Goal: Transaction & Acquisition: Purchase product/service

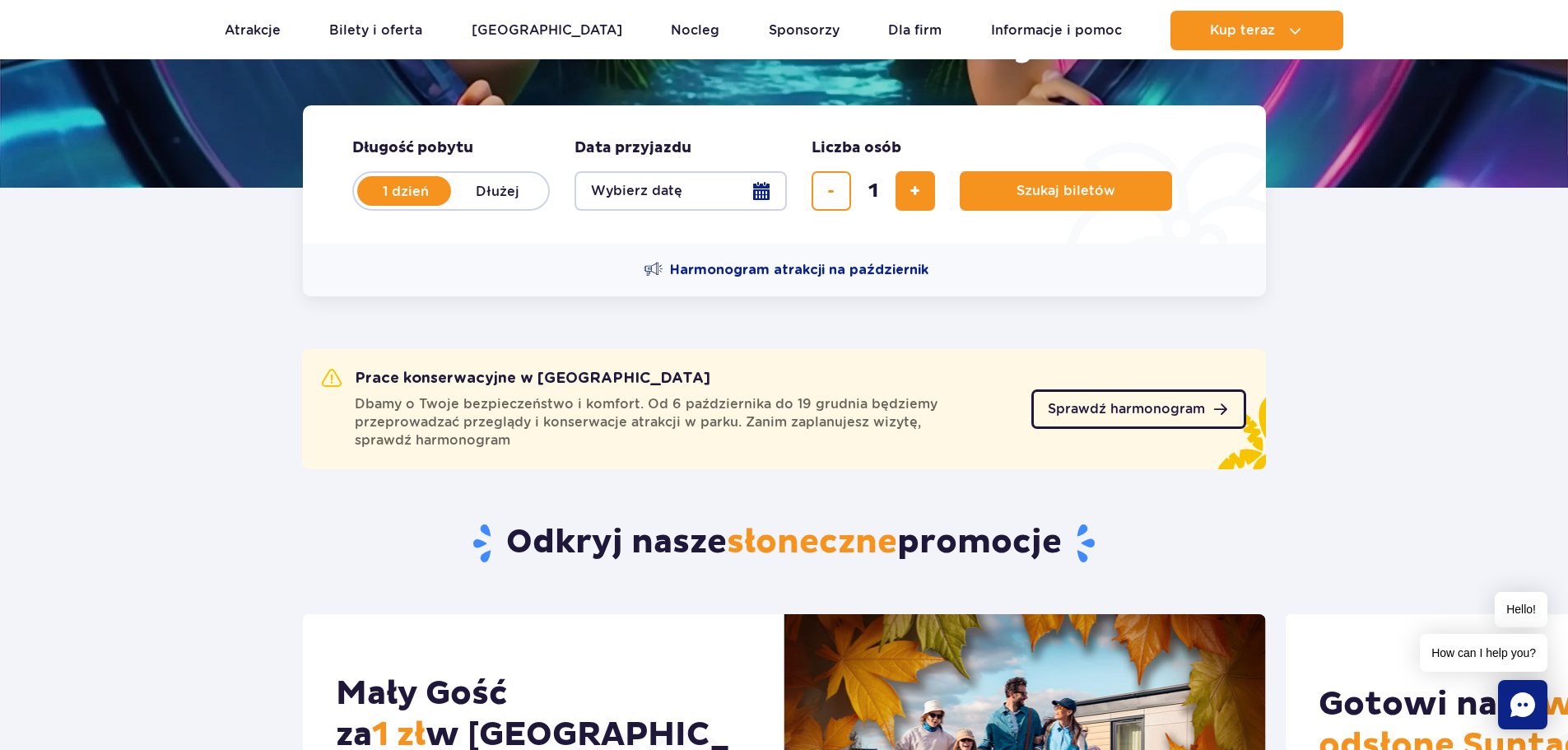
click at [1172, 416] on link "Sprawdź harmonogram" at bounding box center [1138, 409] width 214 height 39
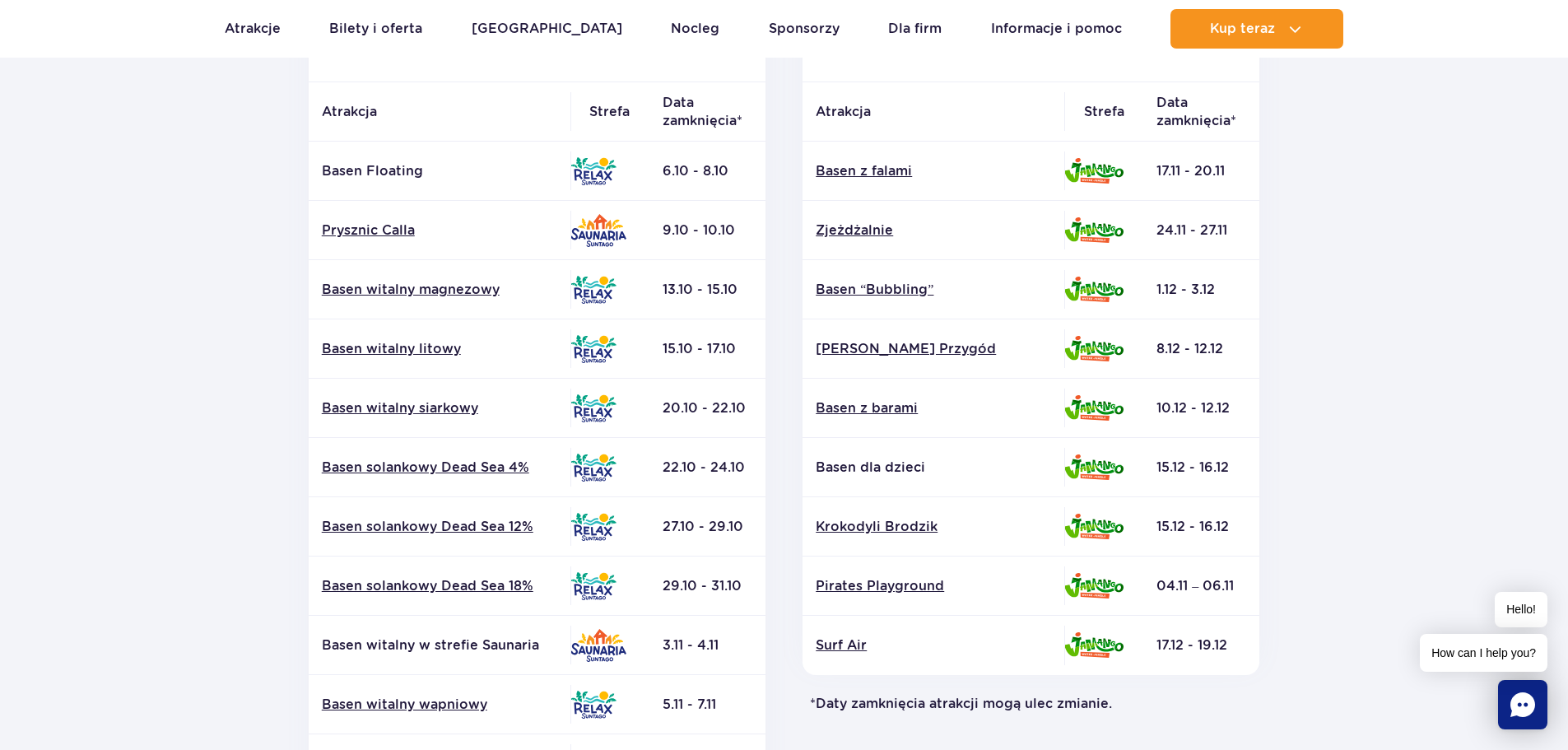
scroll to position [164, 0]
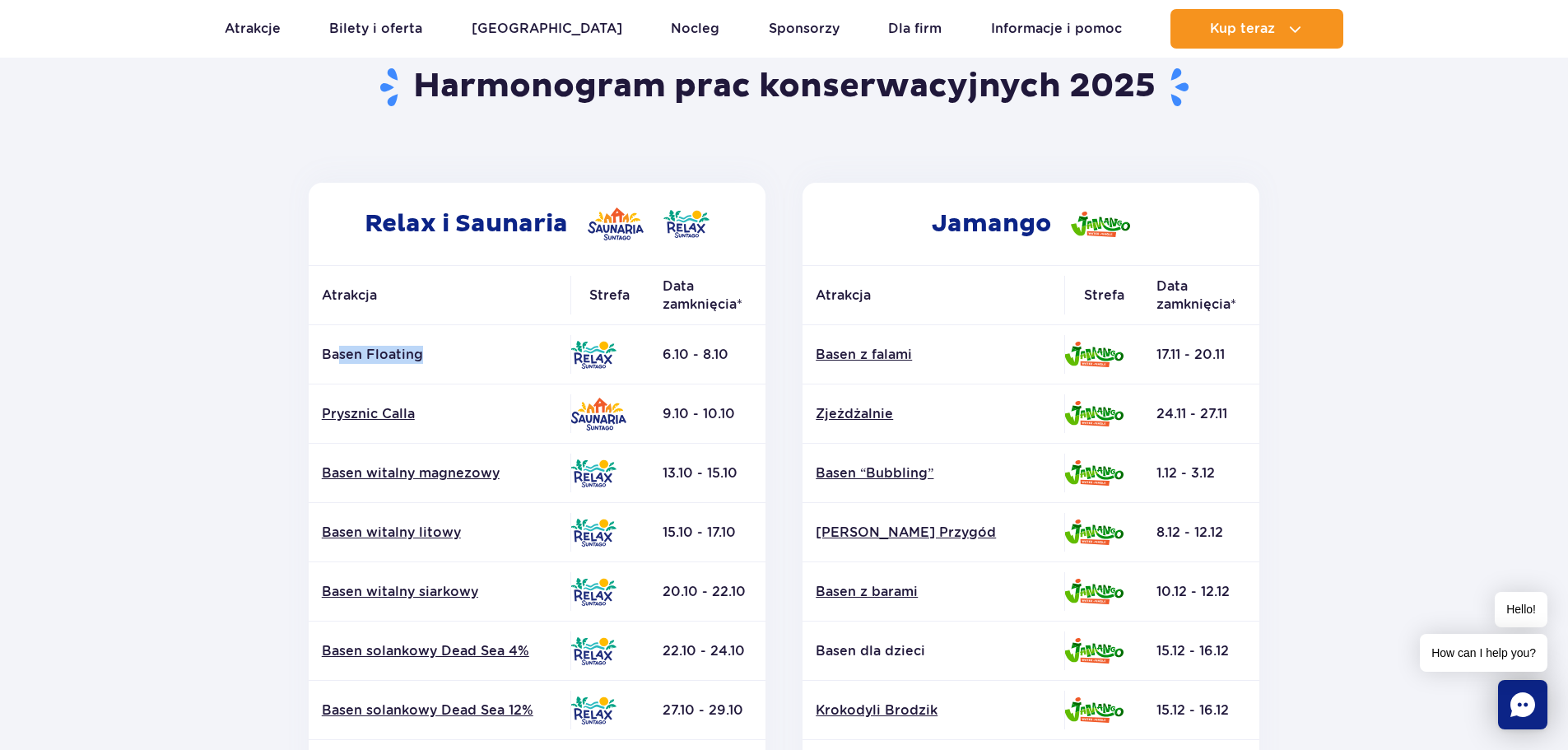
drag, startPoint x: 423, startPoint y: 350, endPoint x: 335, endPoint y: 351, distance: 88.0
click at [335, 351] on p "Basen Floating" at bounding box center [440, 354] width 235 height 18
click at [444, 533] on link "Basen witalny litowy" at bounding box center [440, 533] width 235 height 18
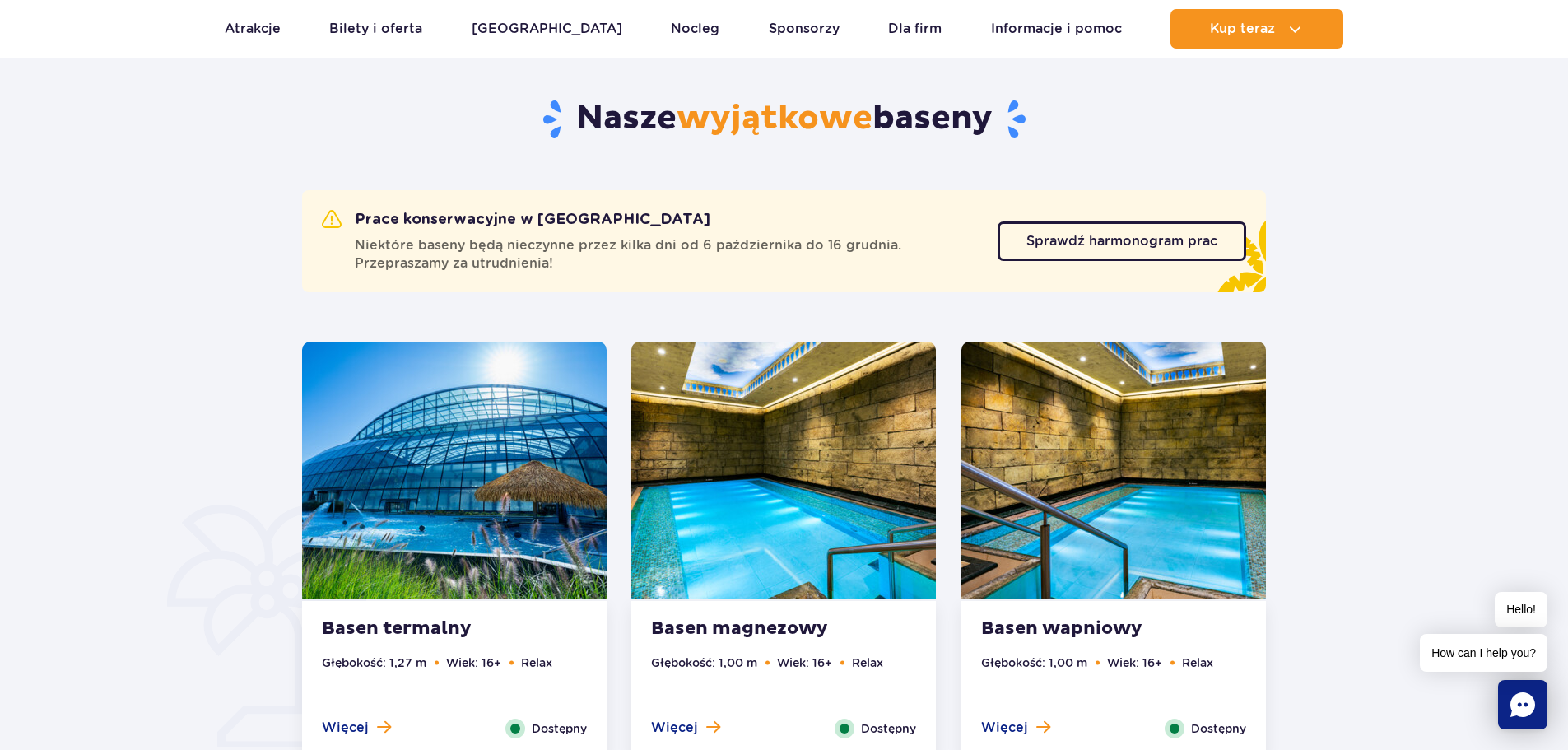
scroll to position [995, 0]
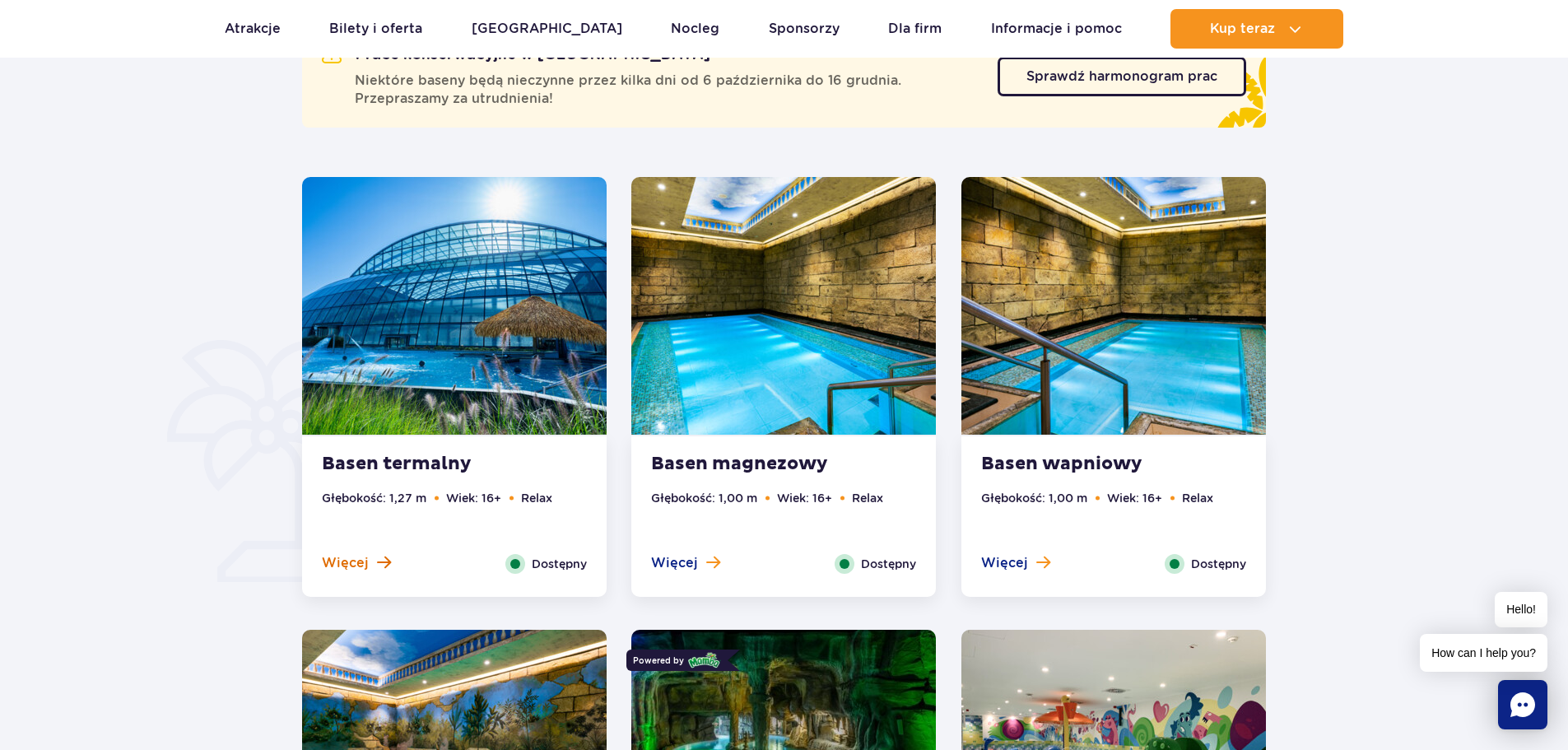
click at [377, 566] on span at bounding box center [384, 562] width 14 height 15
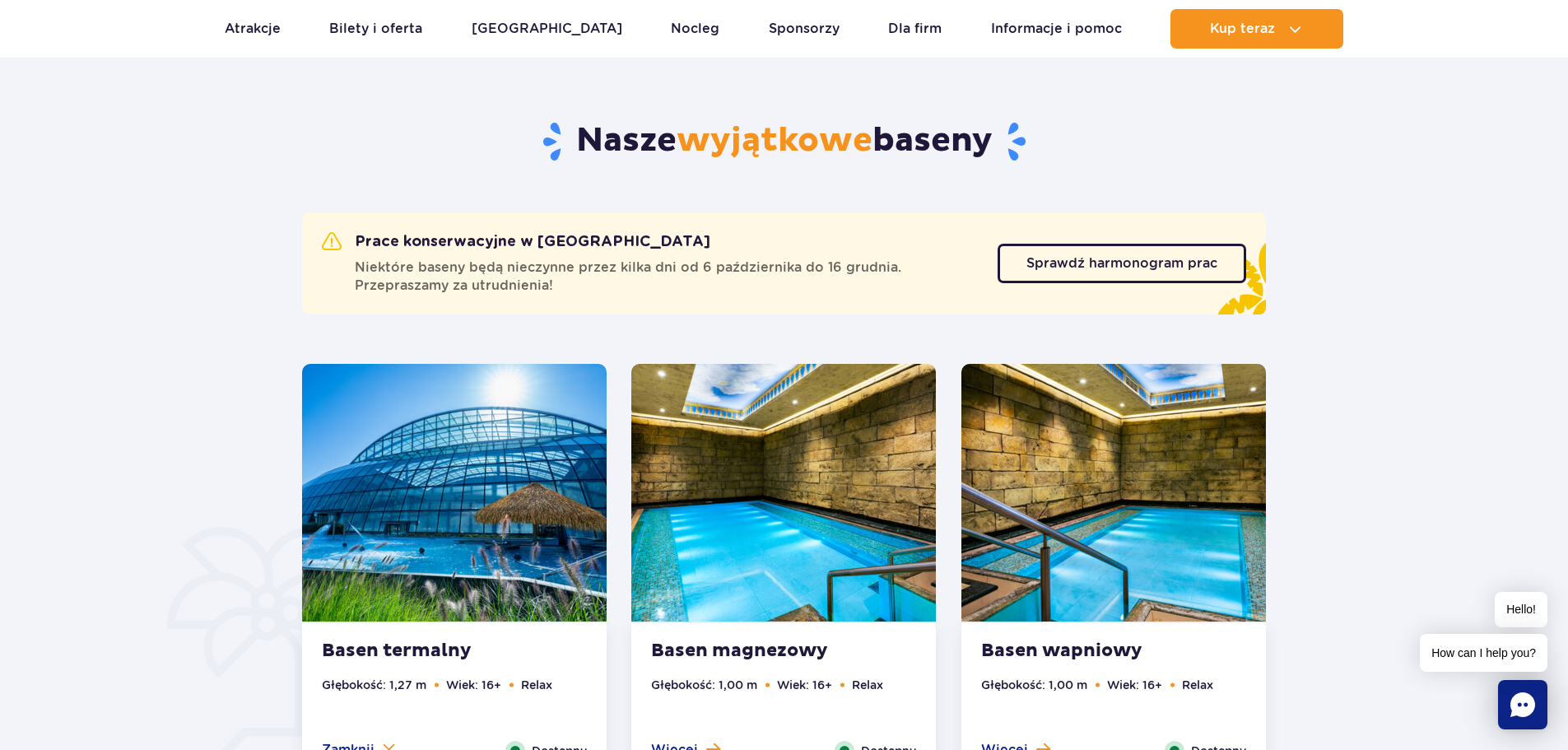
scroll to position [543, 0]
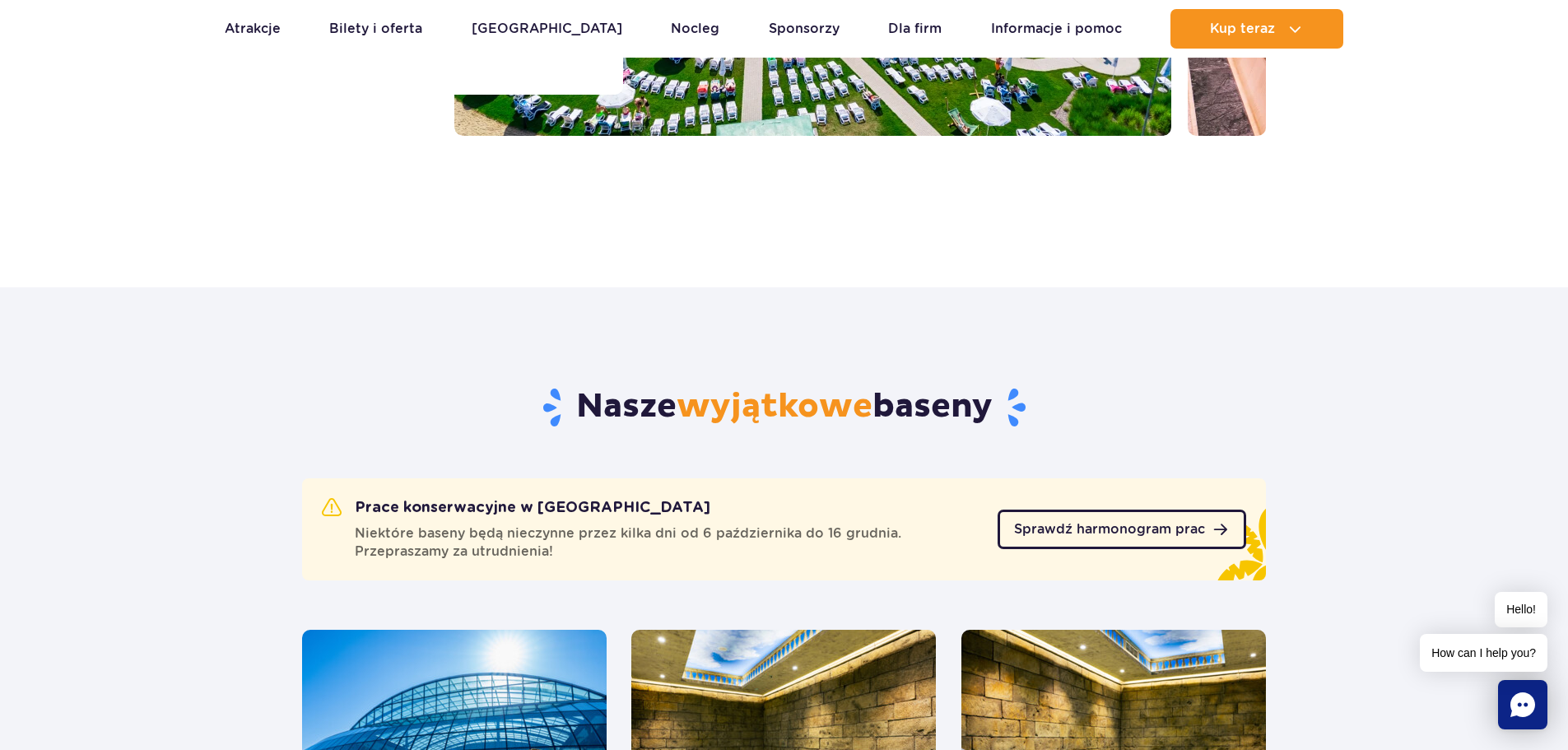
click at [1142, 533] on span "Sprawdź harmonogram prac" at bounding box center [1109, 529] width 191 height 13
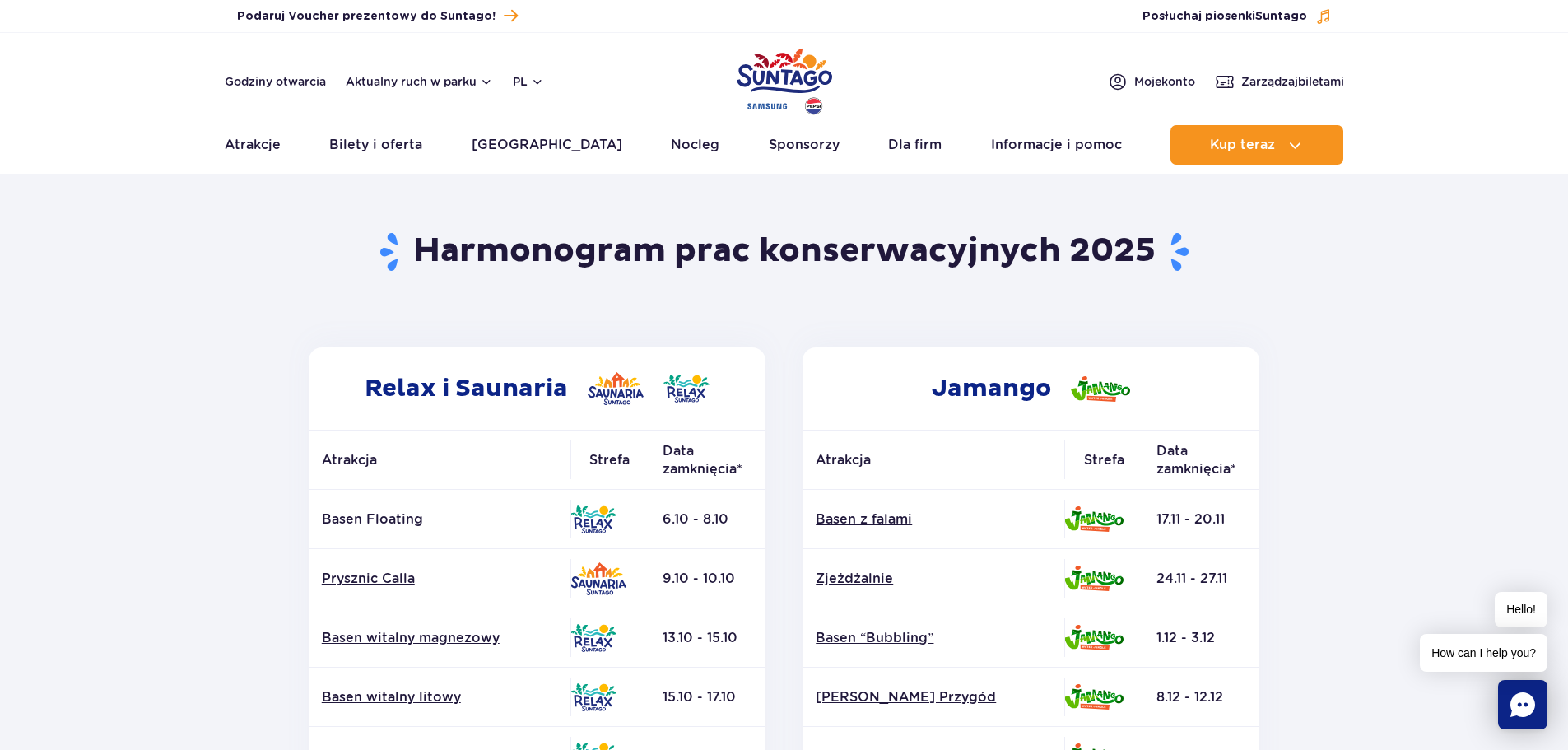
click at [360, 507] on td "Basen Floating" at bounding box center [440, 519] width 262 height 59
click at [360, 520] on p "Basen Floating" at bounding box center [440, 519] width 235 height 18
click at [361, 520] on p "Basen Floating" at bounding box center [440, 519] width 235 height 18
click at [414, 587] on link "Prysznic Calla" at bounding box center [440, 579] width 235 height 18
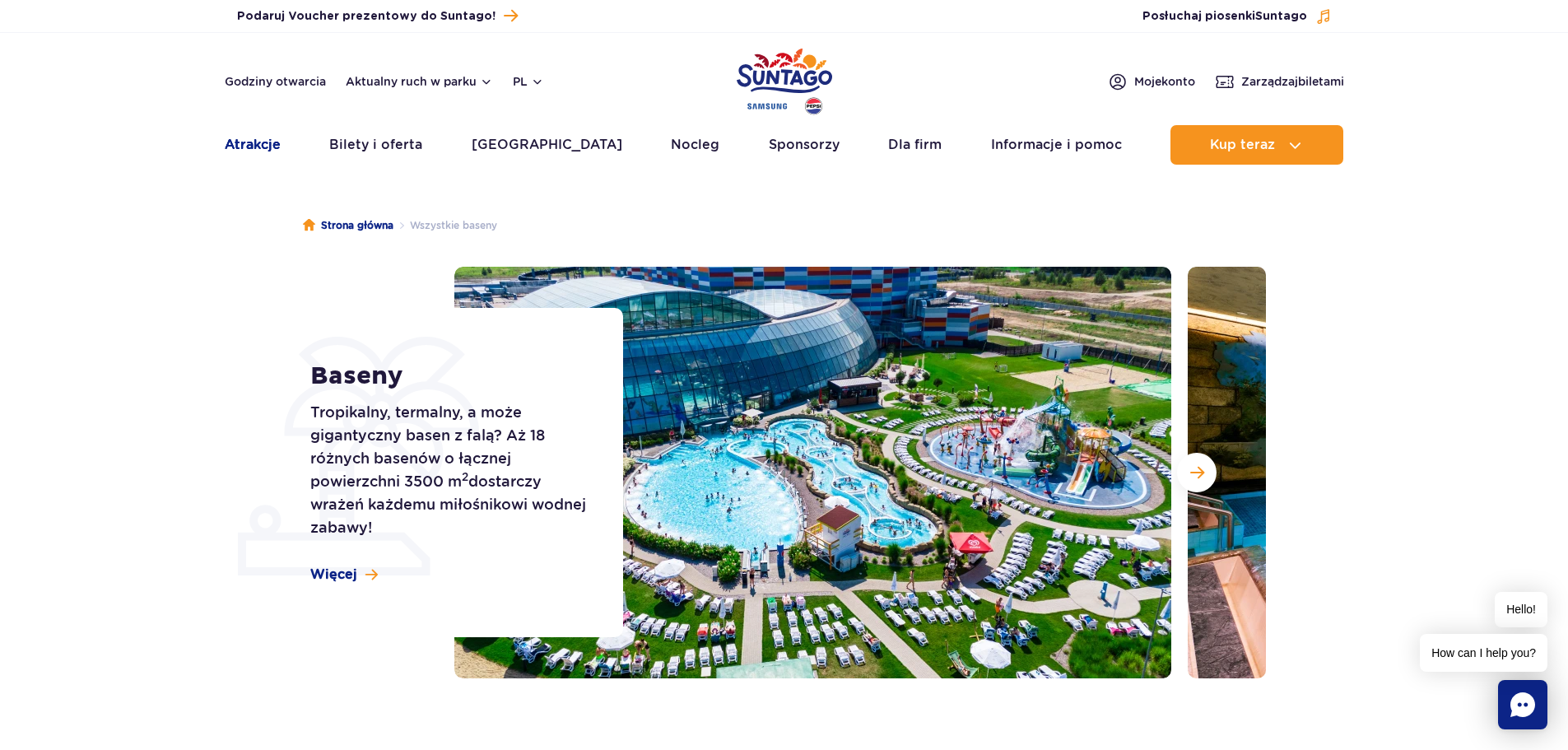
click at [257, 159] on link "Atrakcje" at bounding box center [252, 144] width 56 height 39
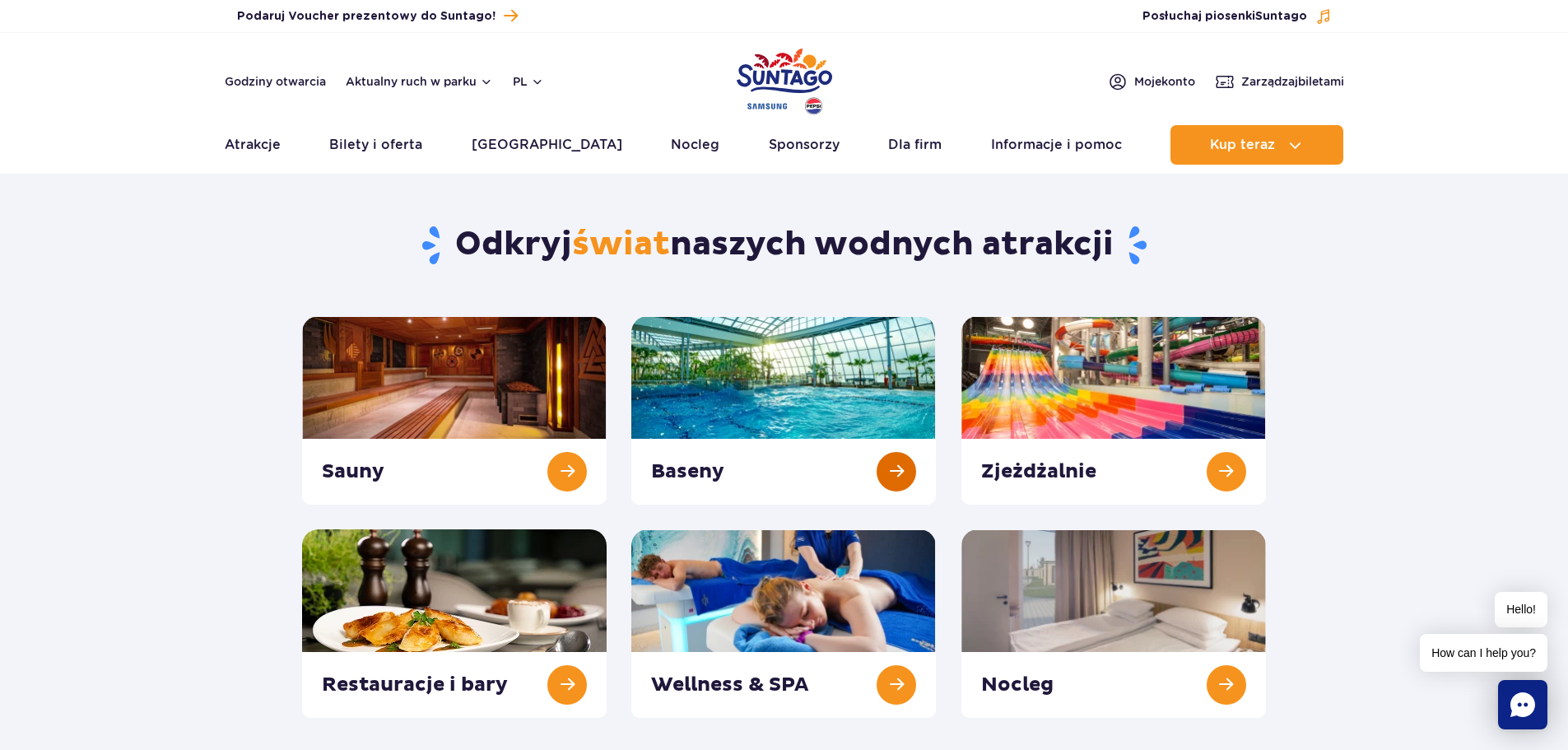
click at [865, 390] on link at bounding box center [783, 410] width 304 height 188
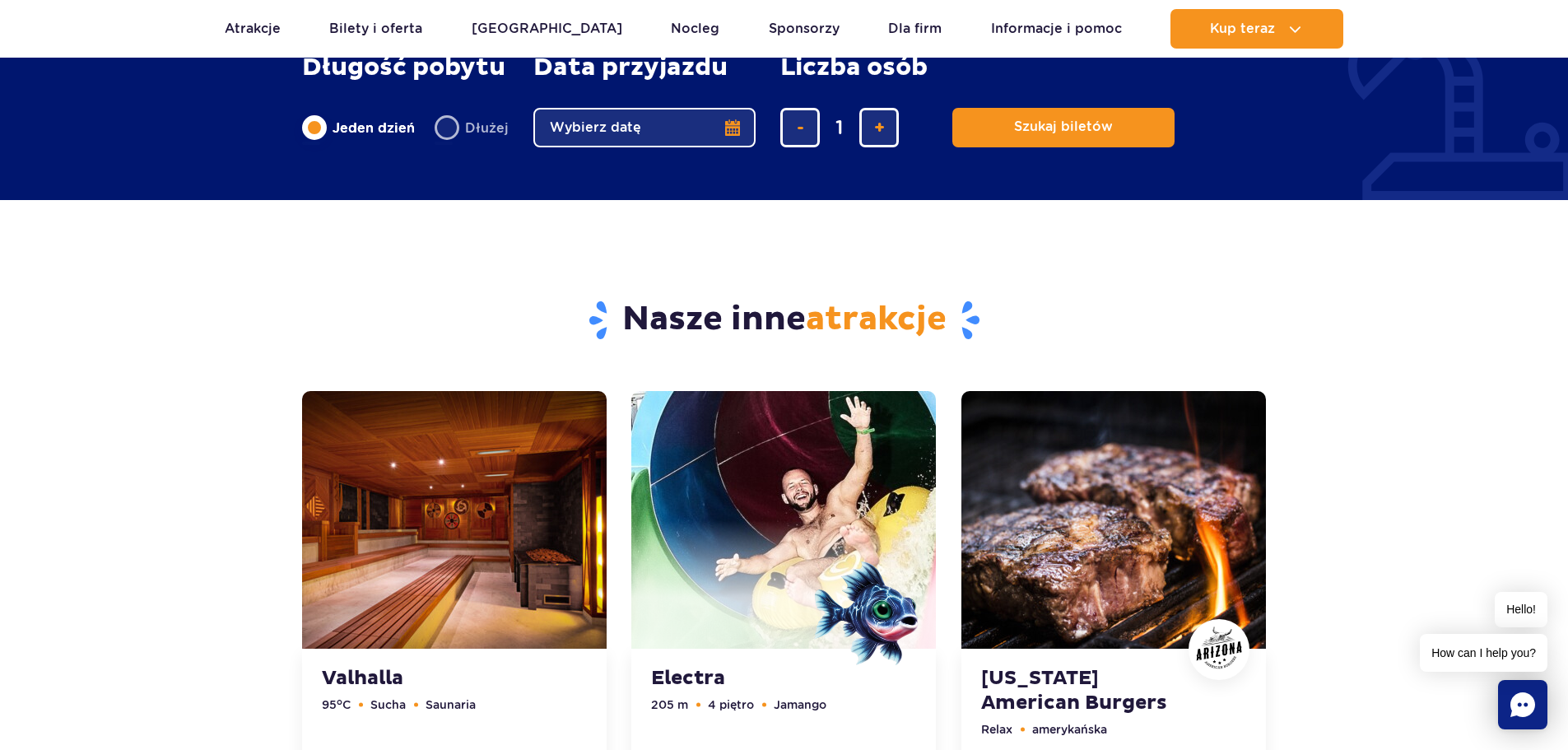
scroll to position [3622, 0]
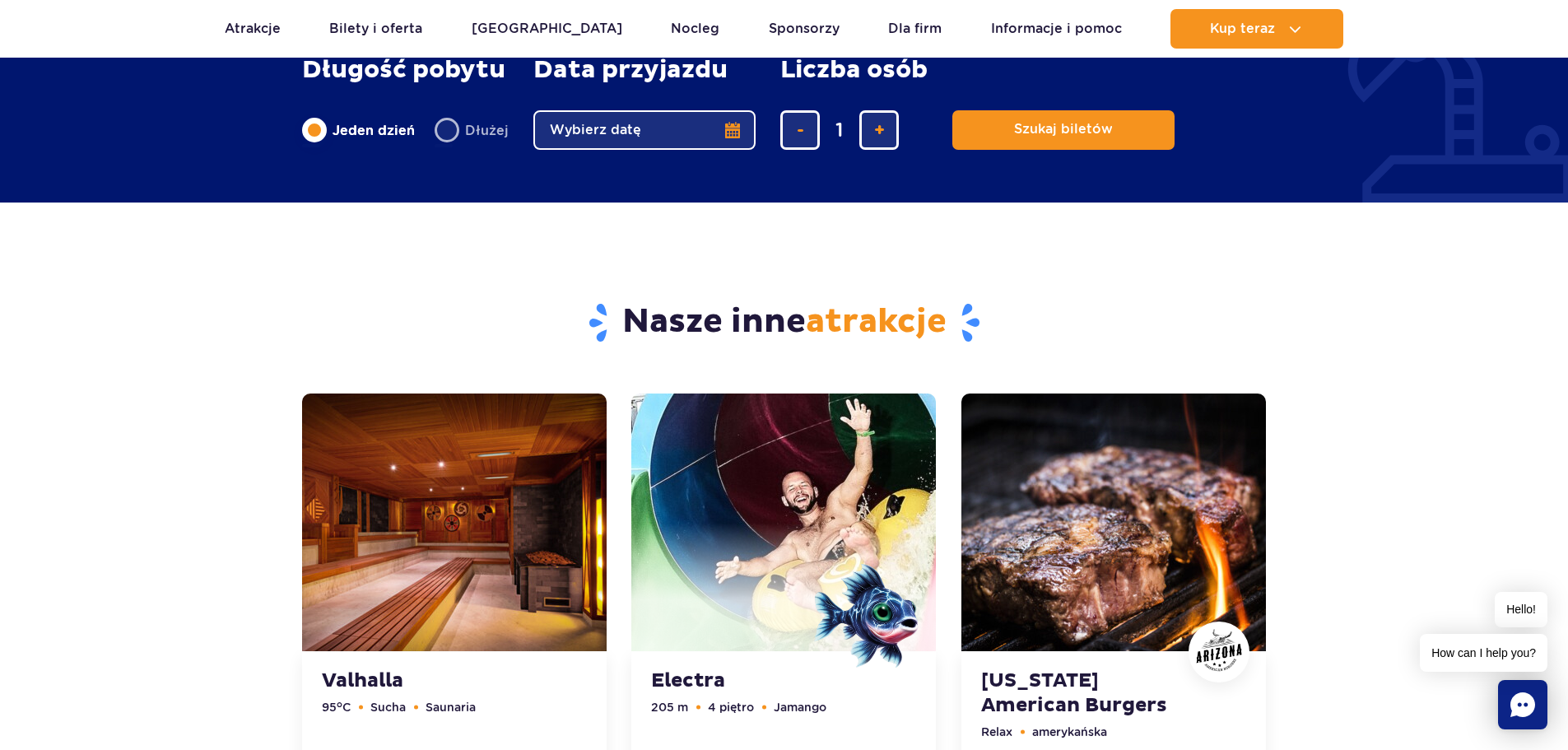
click at [694, 133] on button "Wybierz datę" at bounding box center [645, 130] width 222 height 39
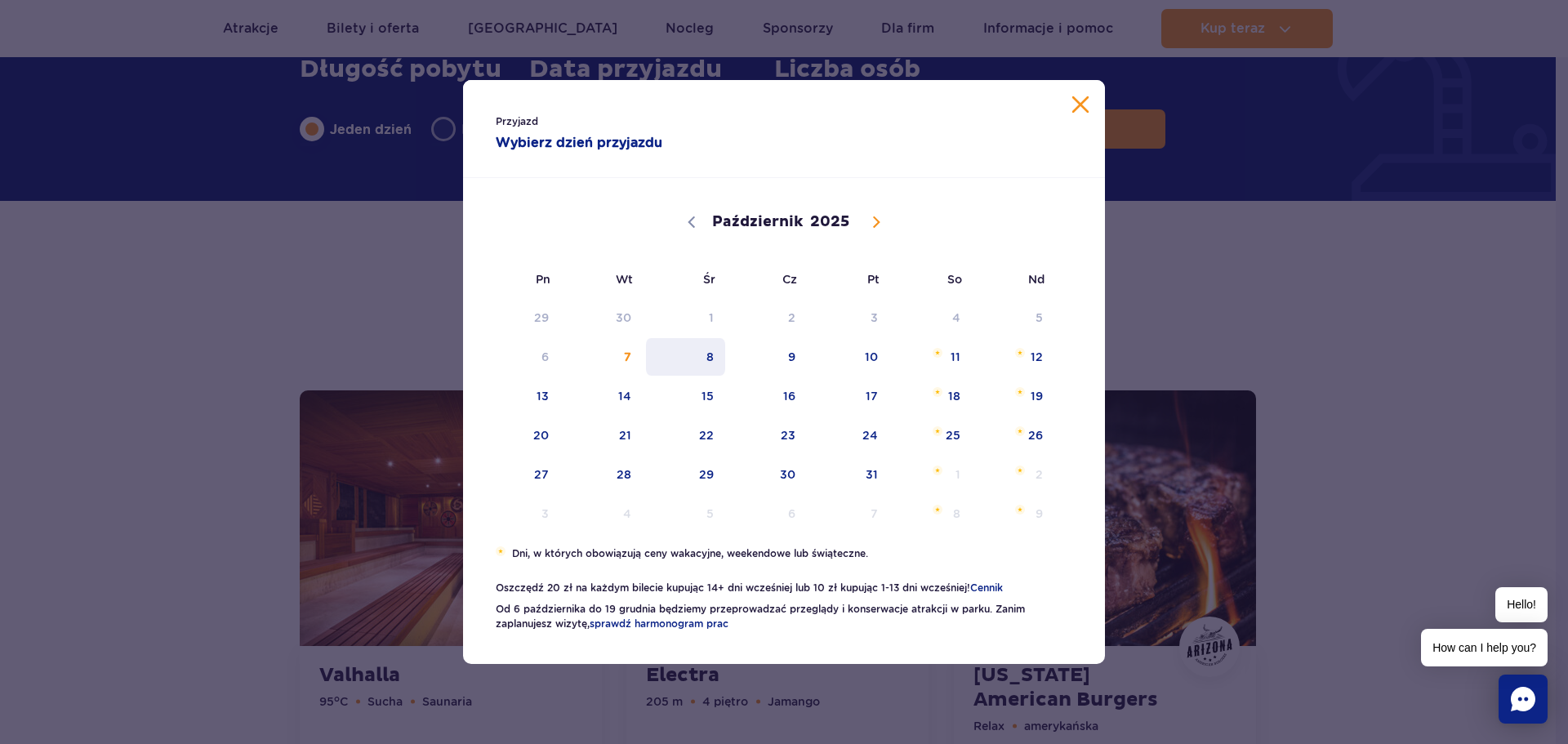
click at [701, 368] on span "8" at bounding box center [685, 357] width 83 height 37
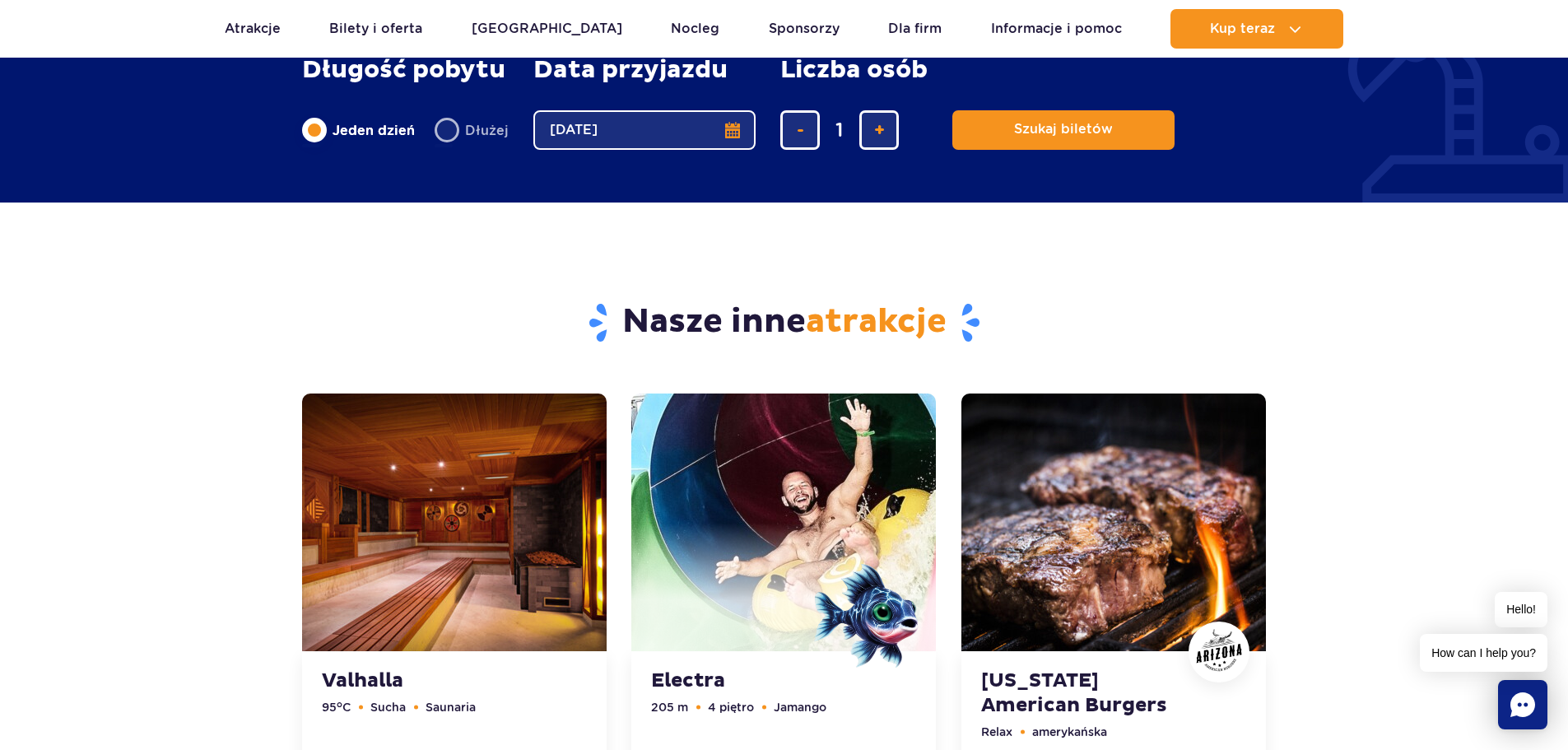
click at [699, 139] on button "08.10.25" at bounding box center [645, 130] width 222 height 39
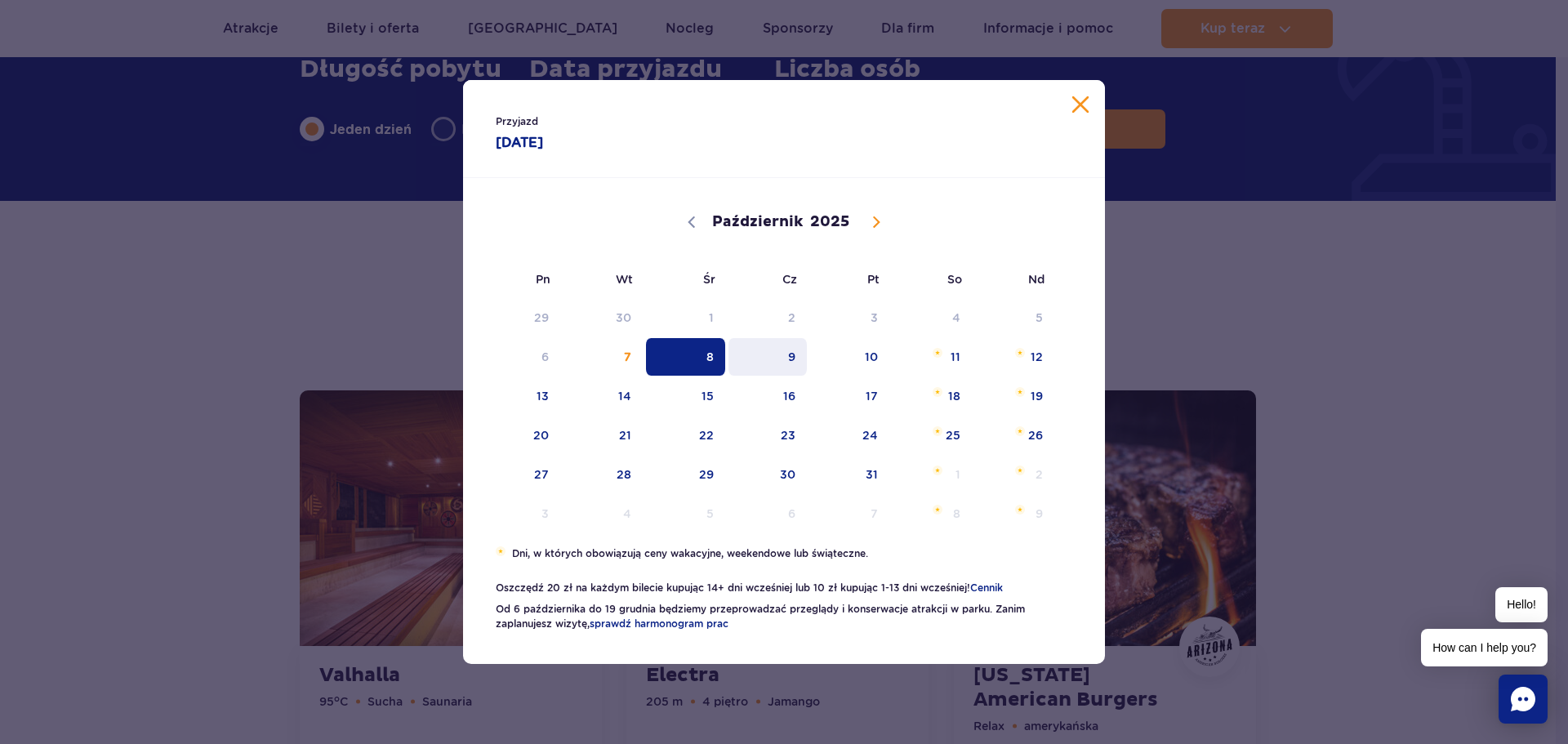
click at [780, 359] on span "9" at bounding box center [768, 357] width 83 height 37
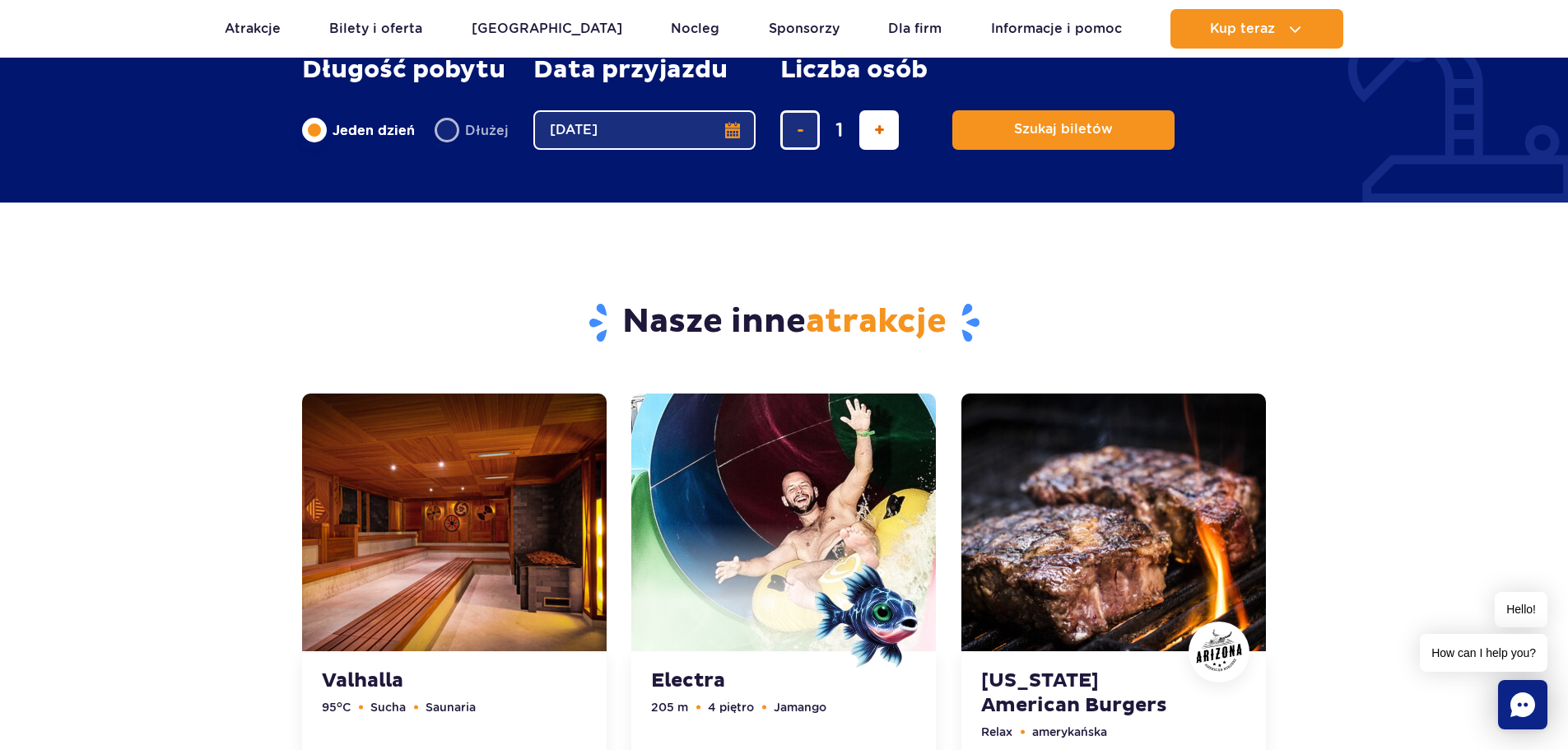
drag, startPoint x: 883, startPoint y: 115, endPoint x: 892, endPoint y: 121, distance: 10.8
click at [883, 117] on button "dodaj bilet" at bounding box center [879, 130] width 39 height 39
type input "2"
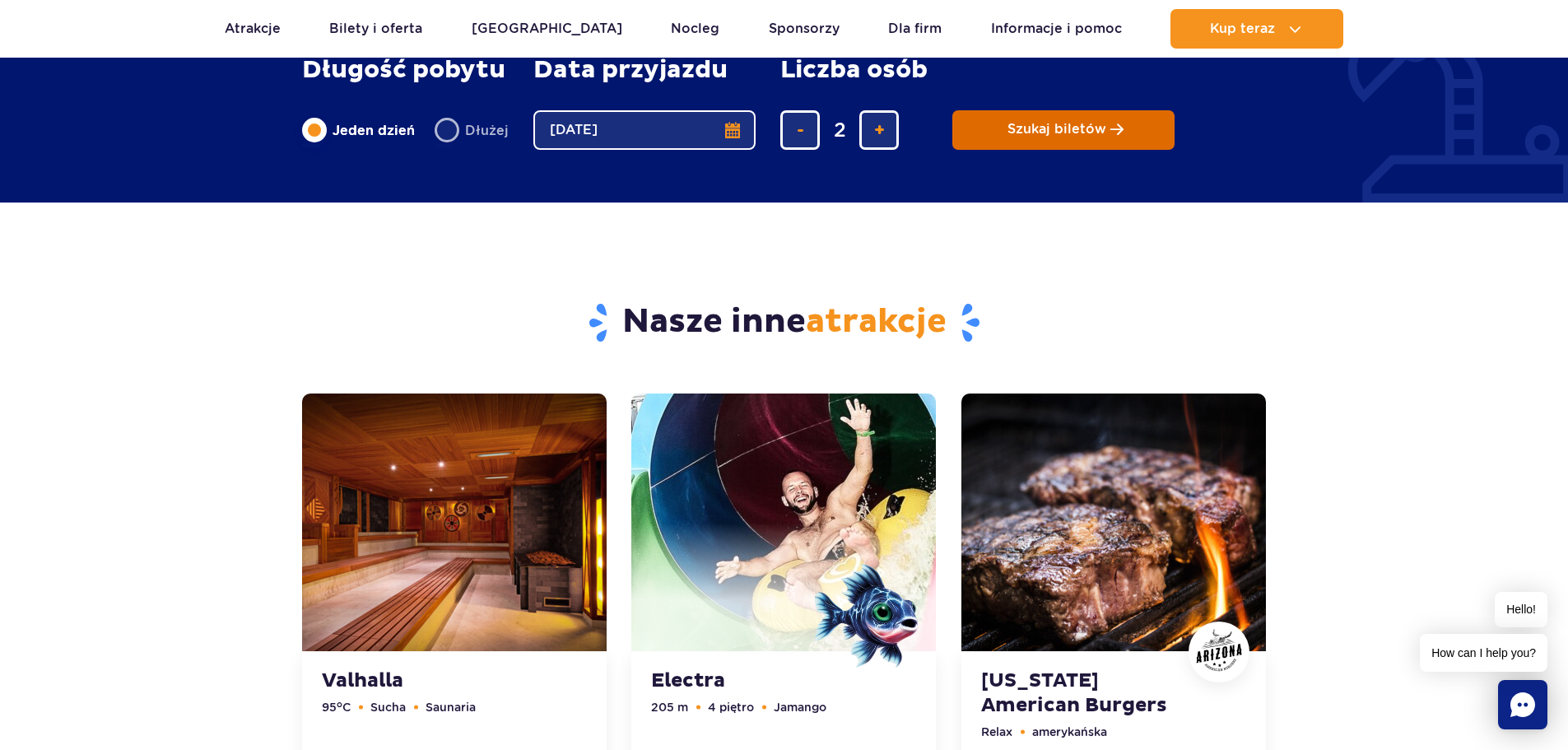
click at [984, 133] on button "Szukaj biletów" at bounding box center [1064, 130] width 222 height 39
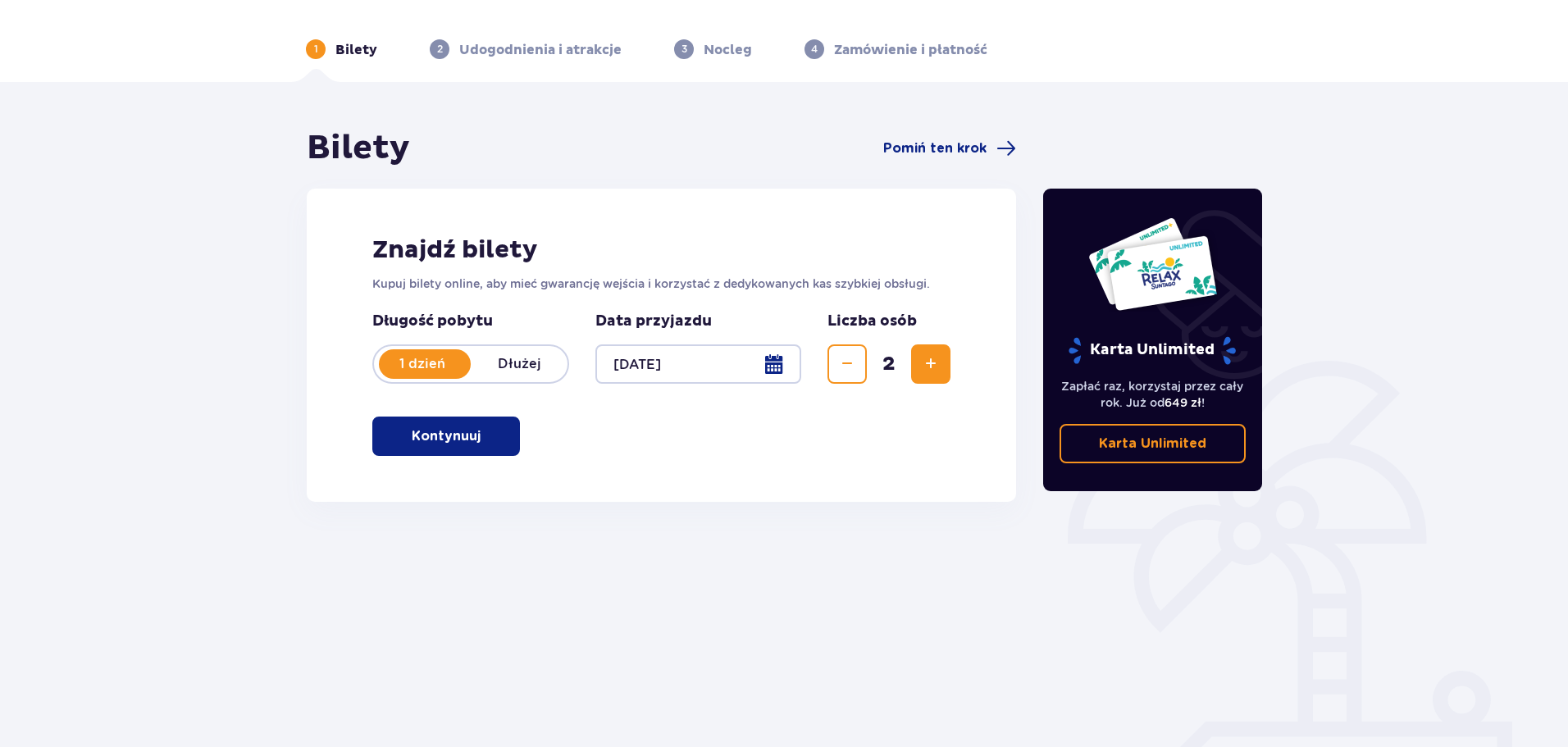
scroll to position [88, 0]
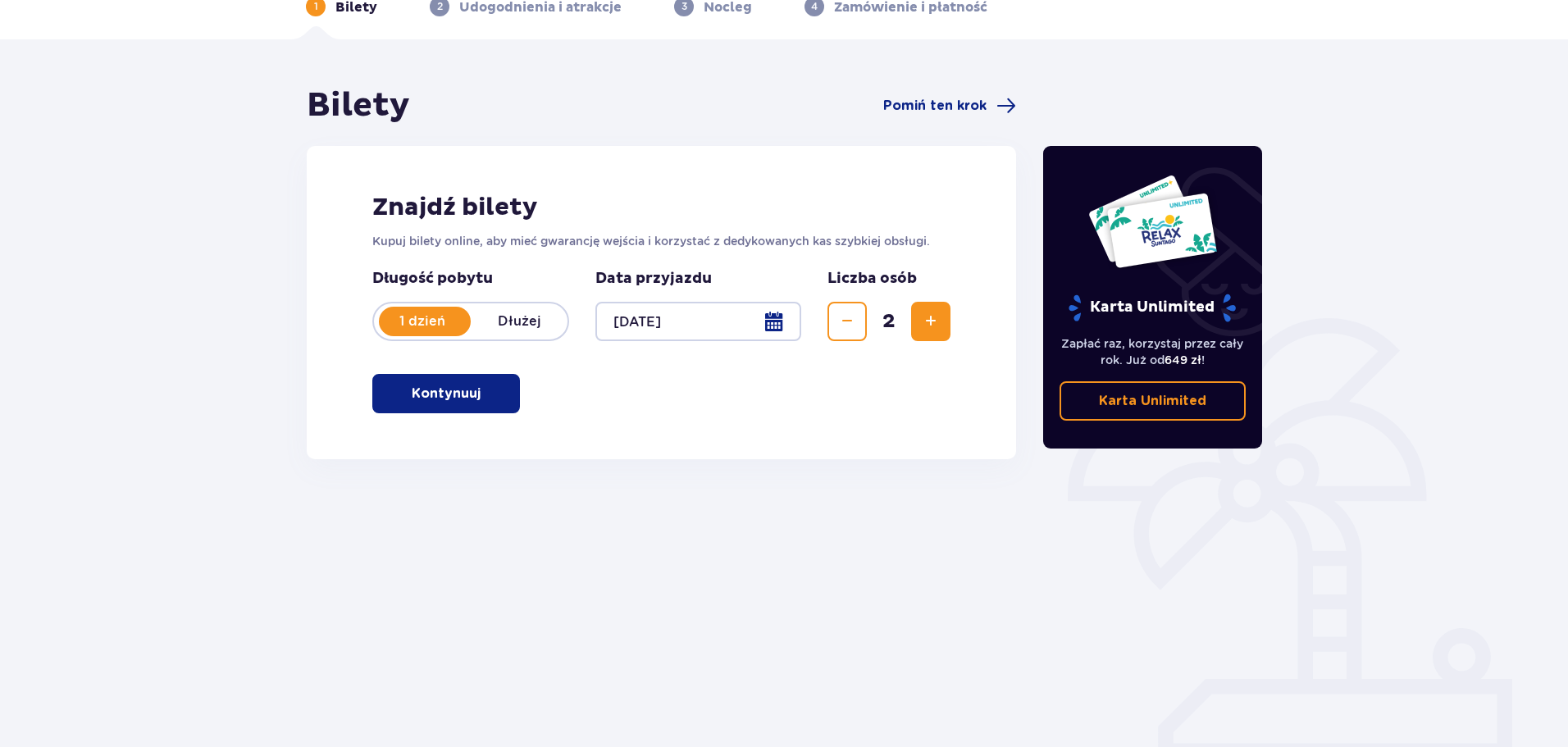
click at [499, 391] on button "Kontynuuj" at bounding box center [446, 393] width 148 height 39
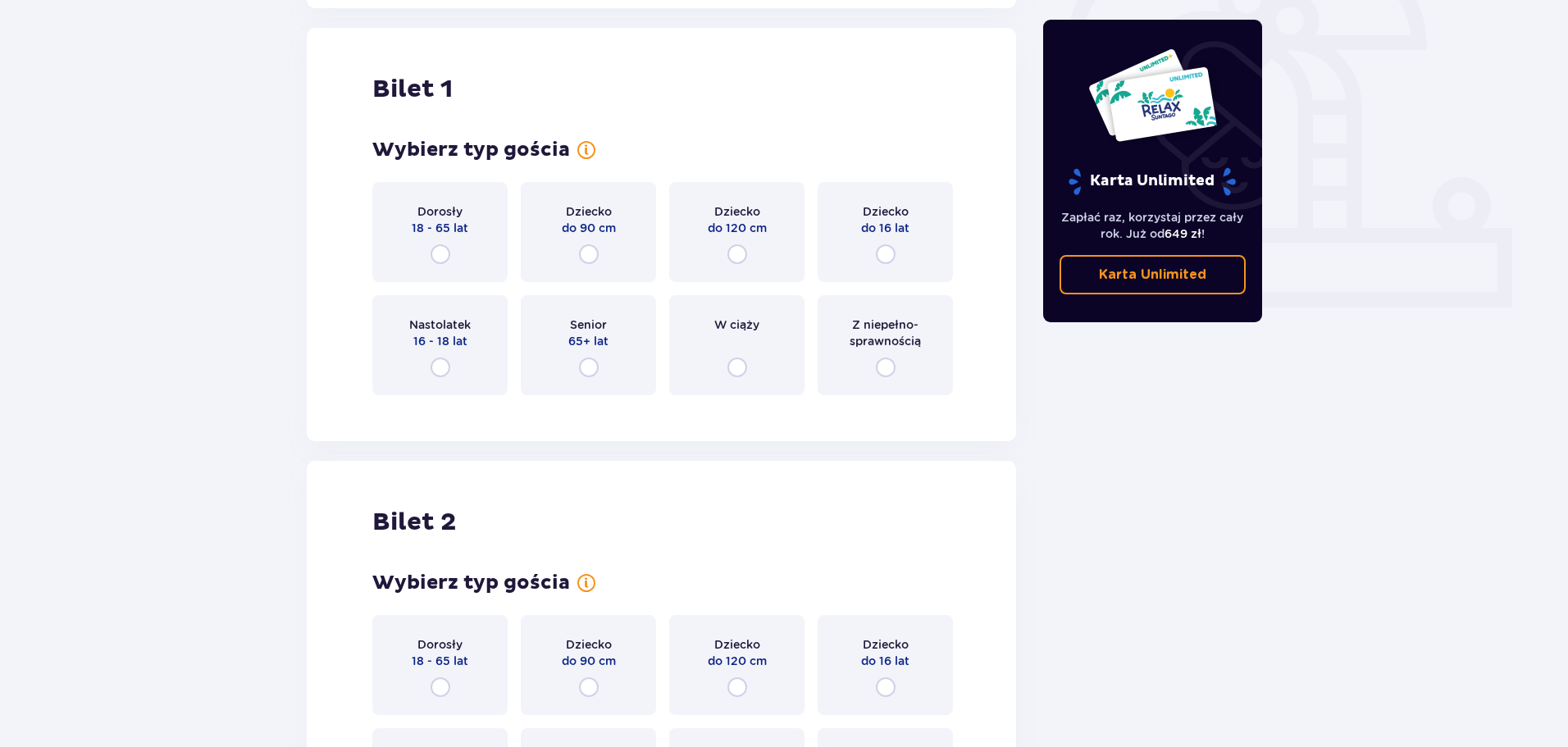
scroll to position [548, 0]
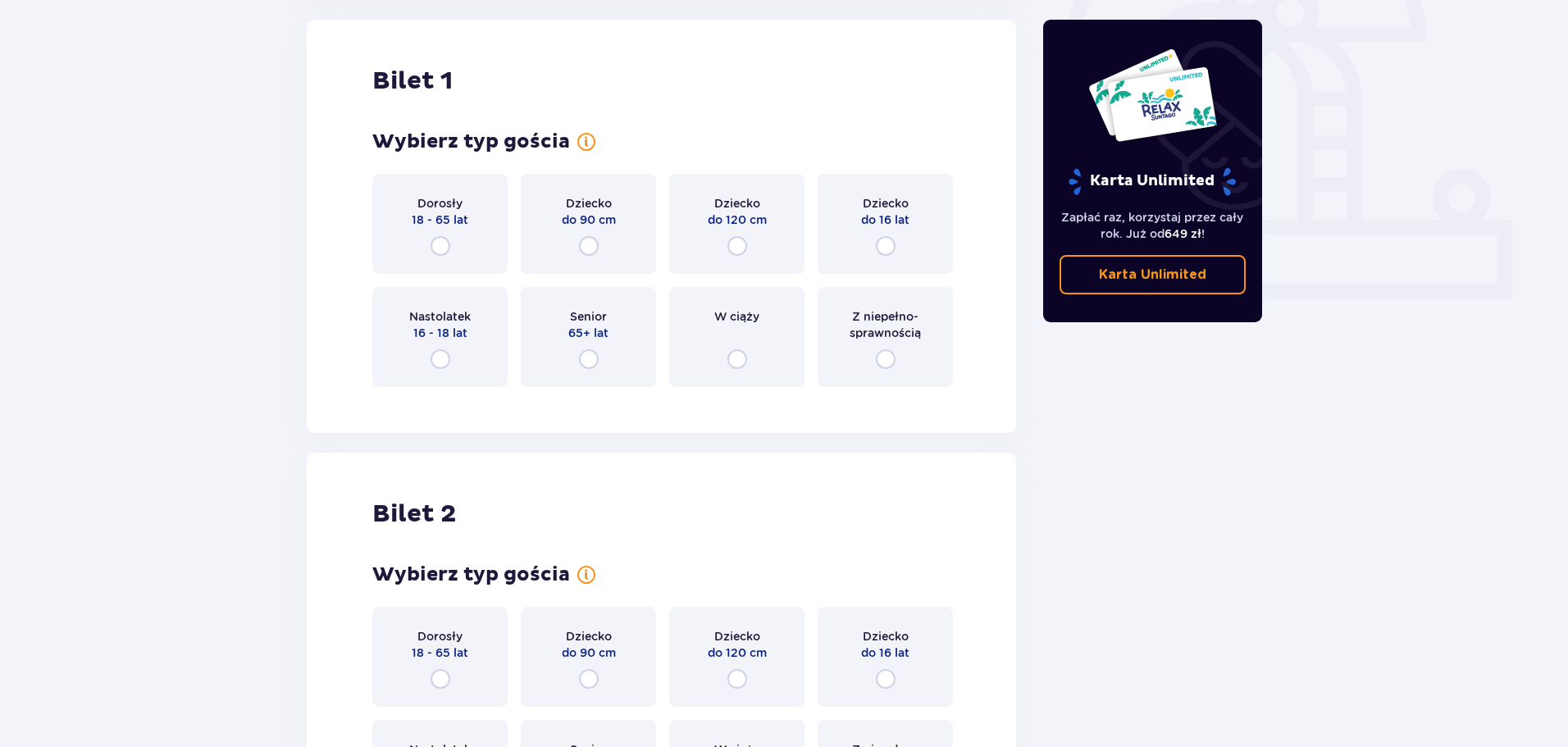
click at [462, 247] on div "Dorosły 18 - 65 lat" at bounding box center [440, 224] width 135 height 100
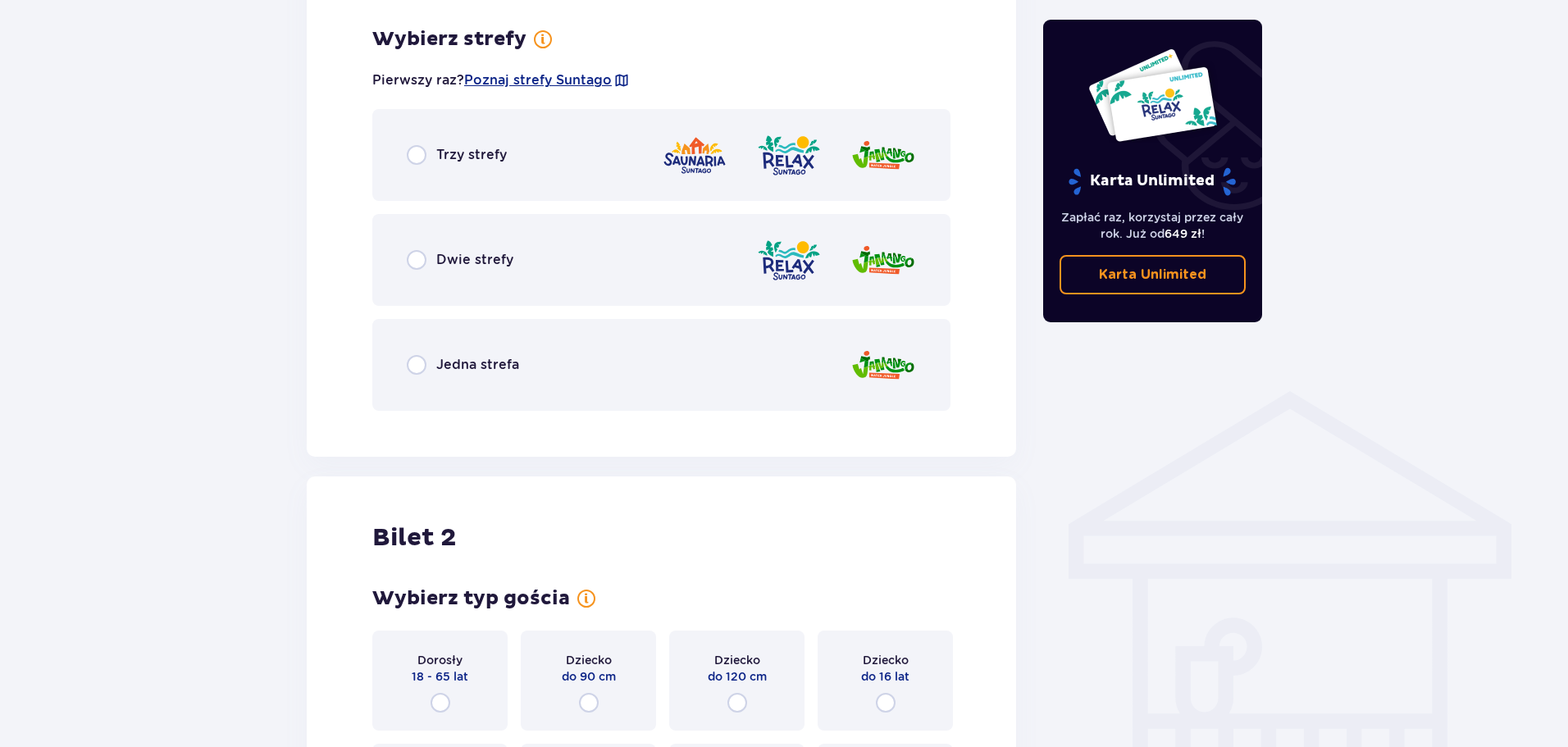
scroll to position [948, 0]
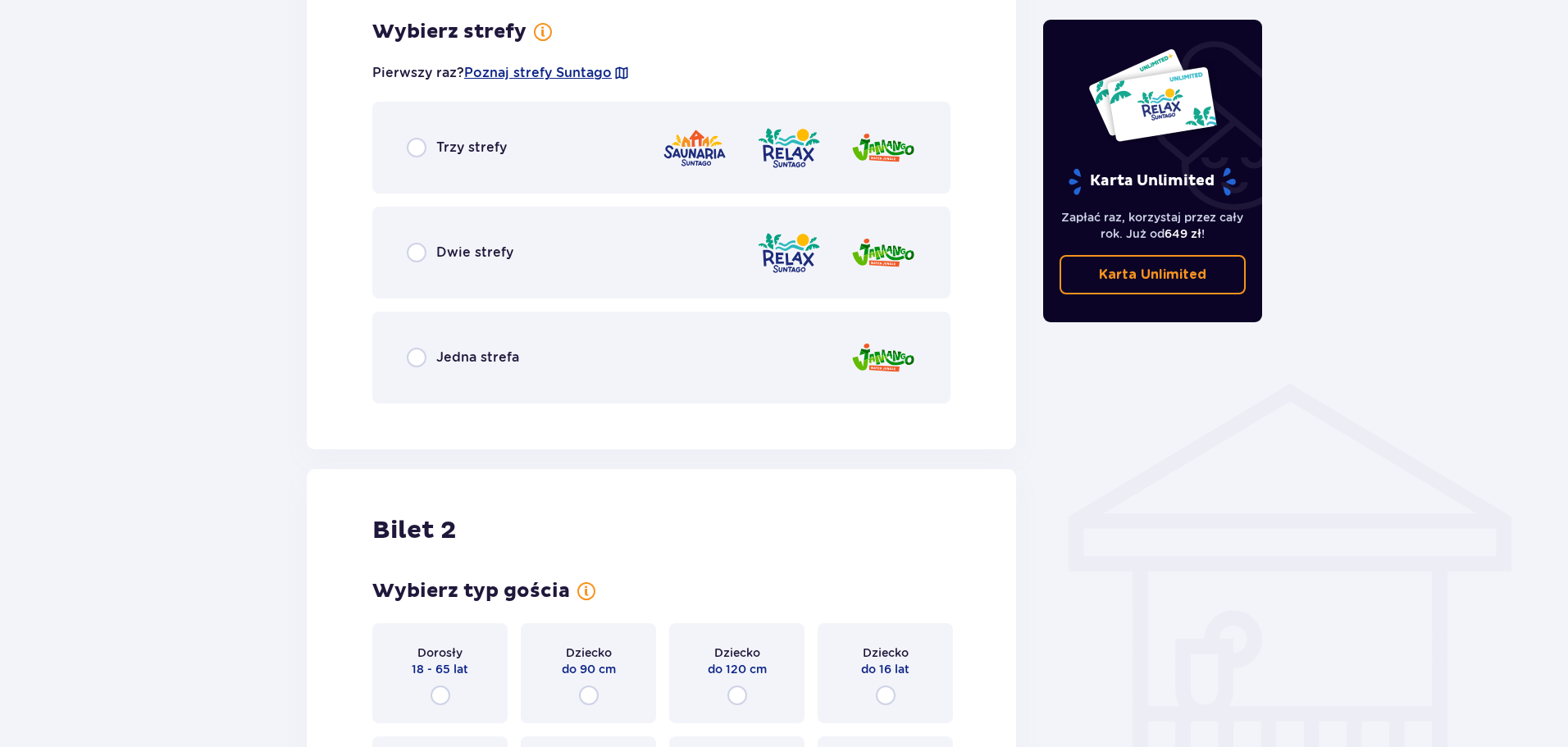
click at [423, 163] on div "Trzy strefy" at bounding box center [662, 147] width 578 height 92
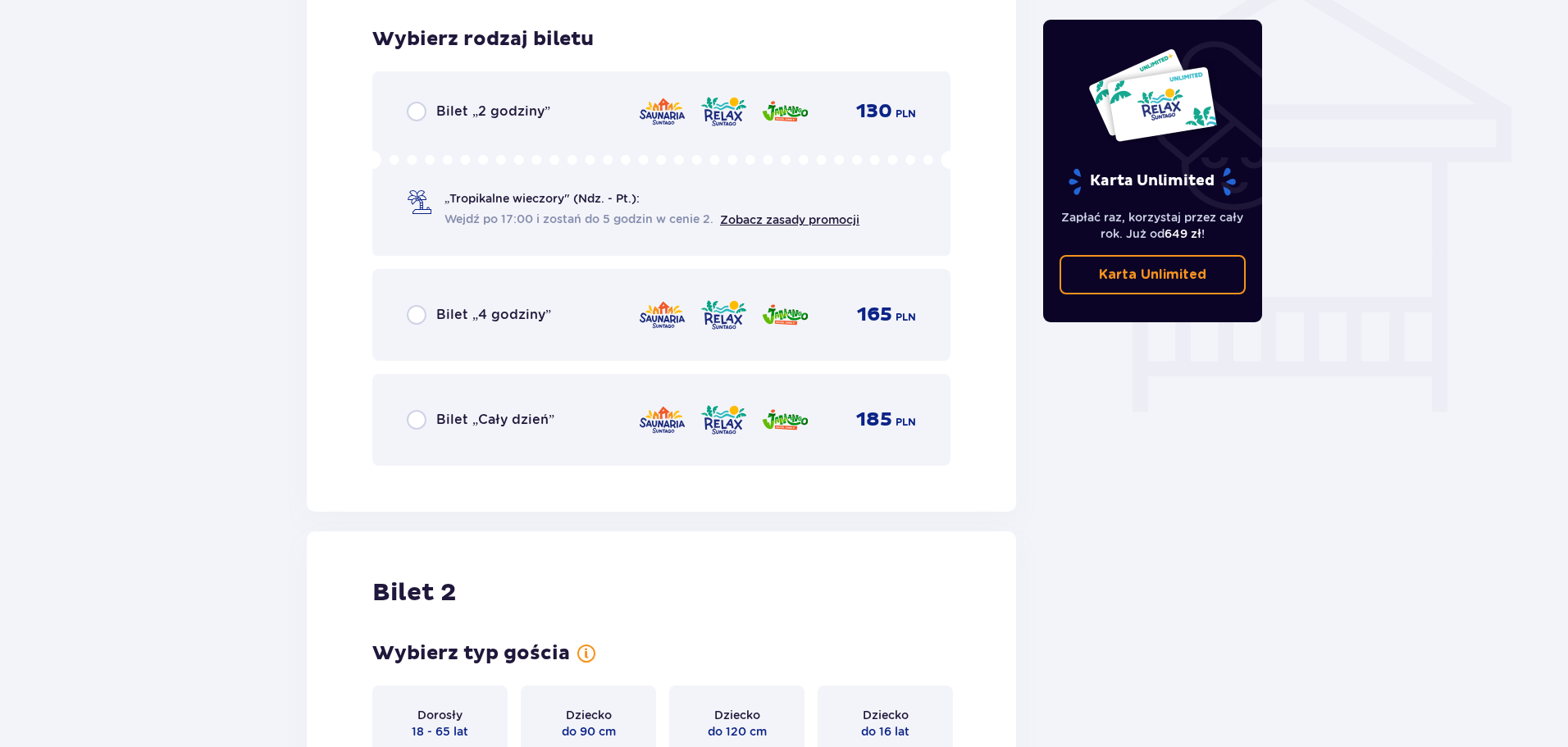
scroll to position [1364, 0]
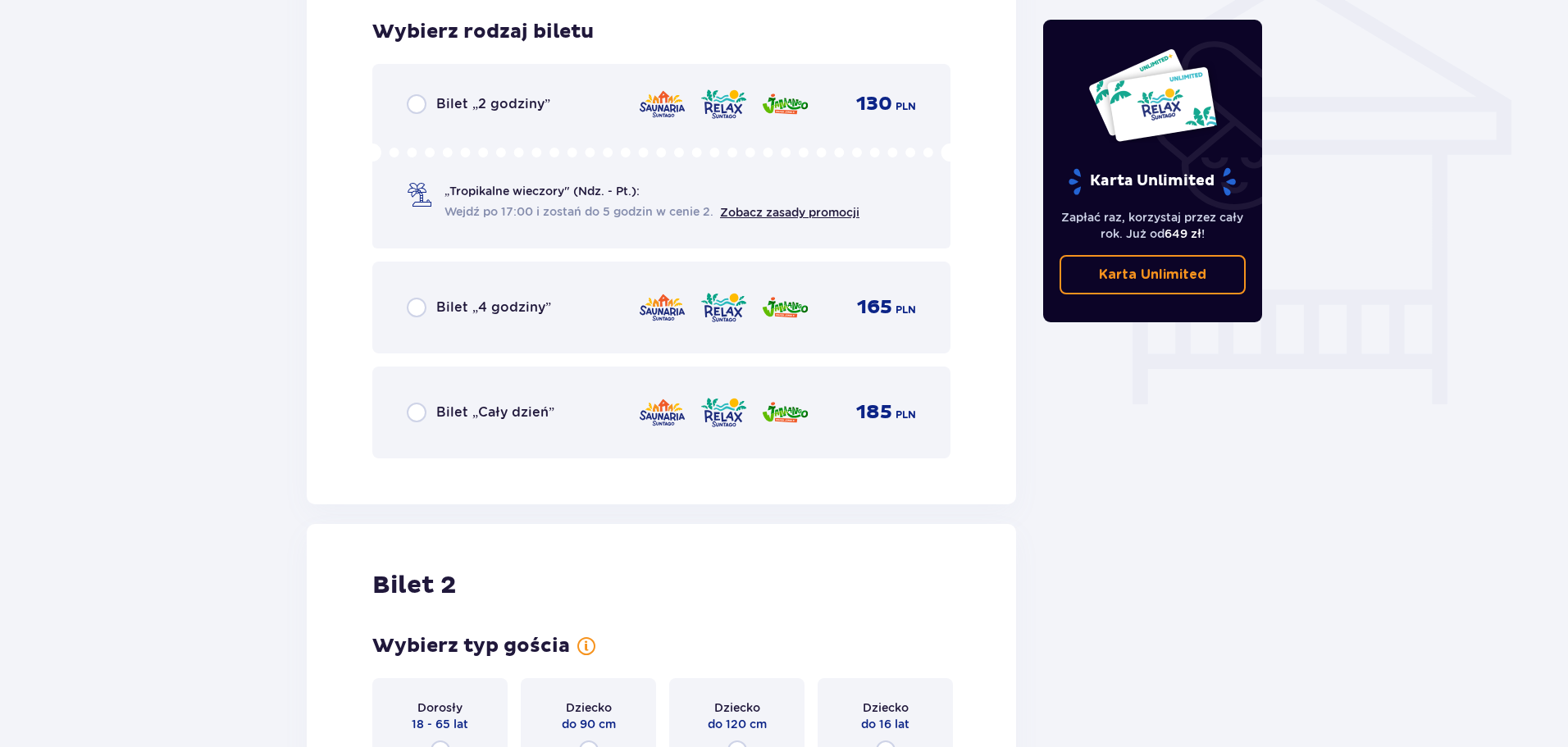
click at [412, 304] on input "radio" at bounding box center [417, 307] width 20 height 20
radio input "true"
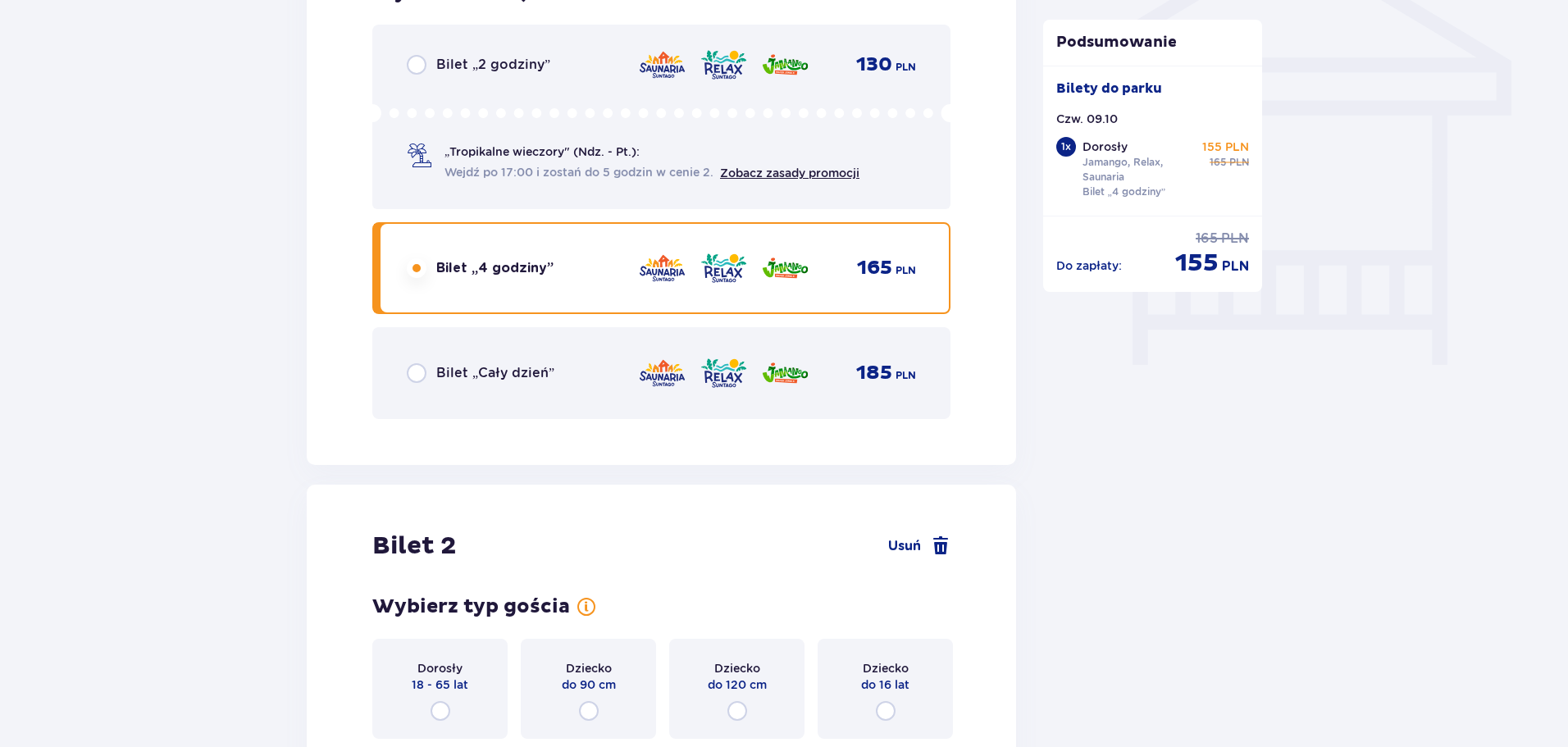
scroll to position [1567, 0]
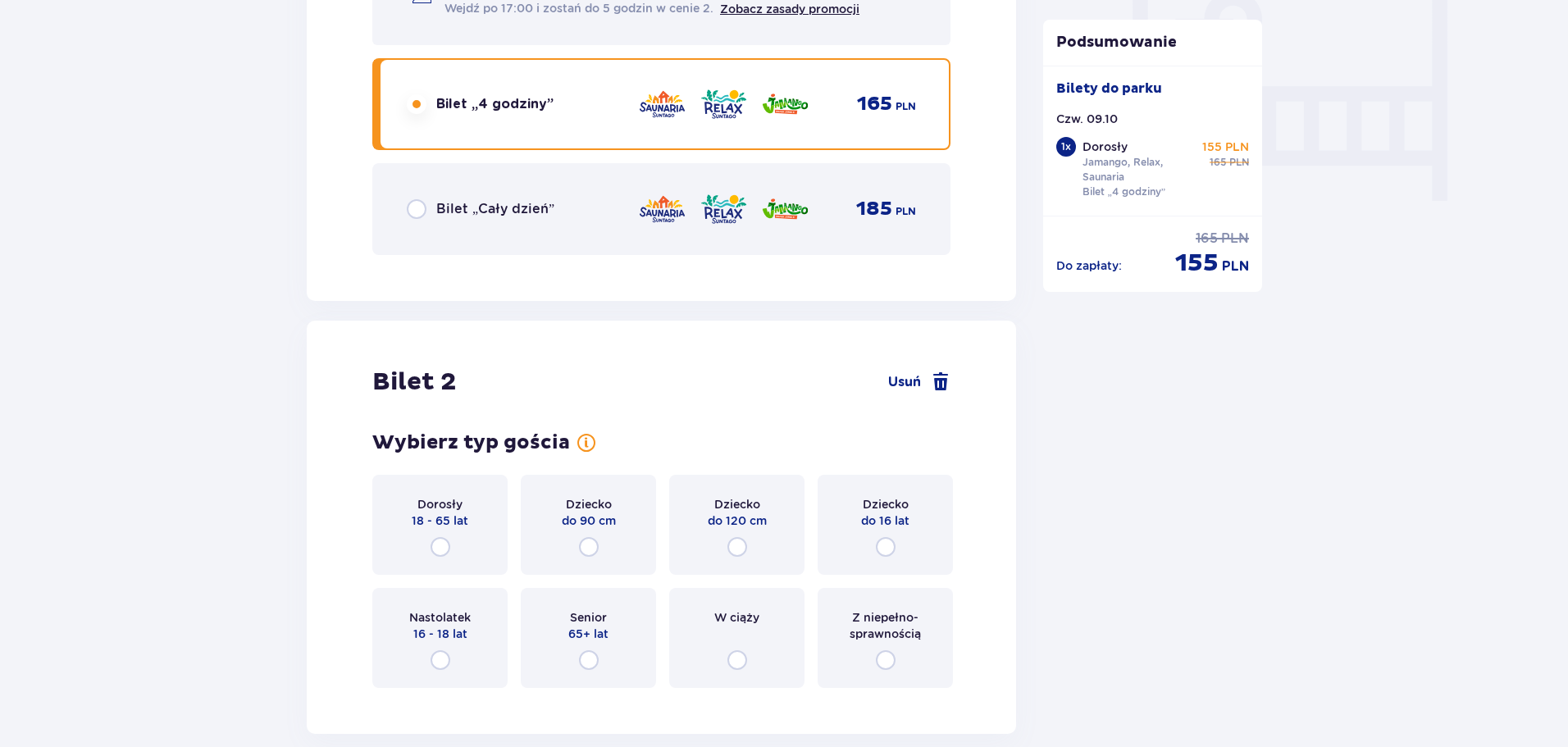
click at [443, 538] on input "radio" at bounding box center [441, 547] width 20 height 20
radio input "true"
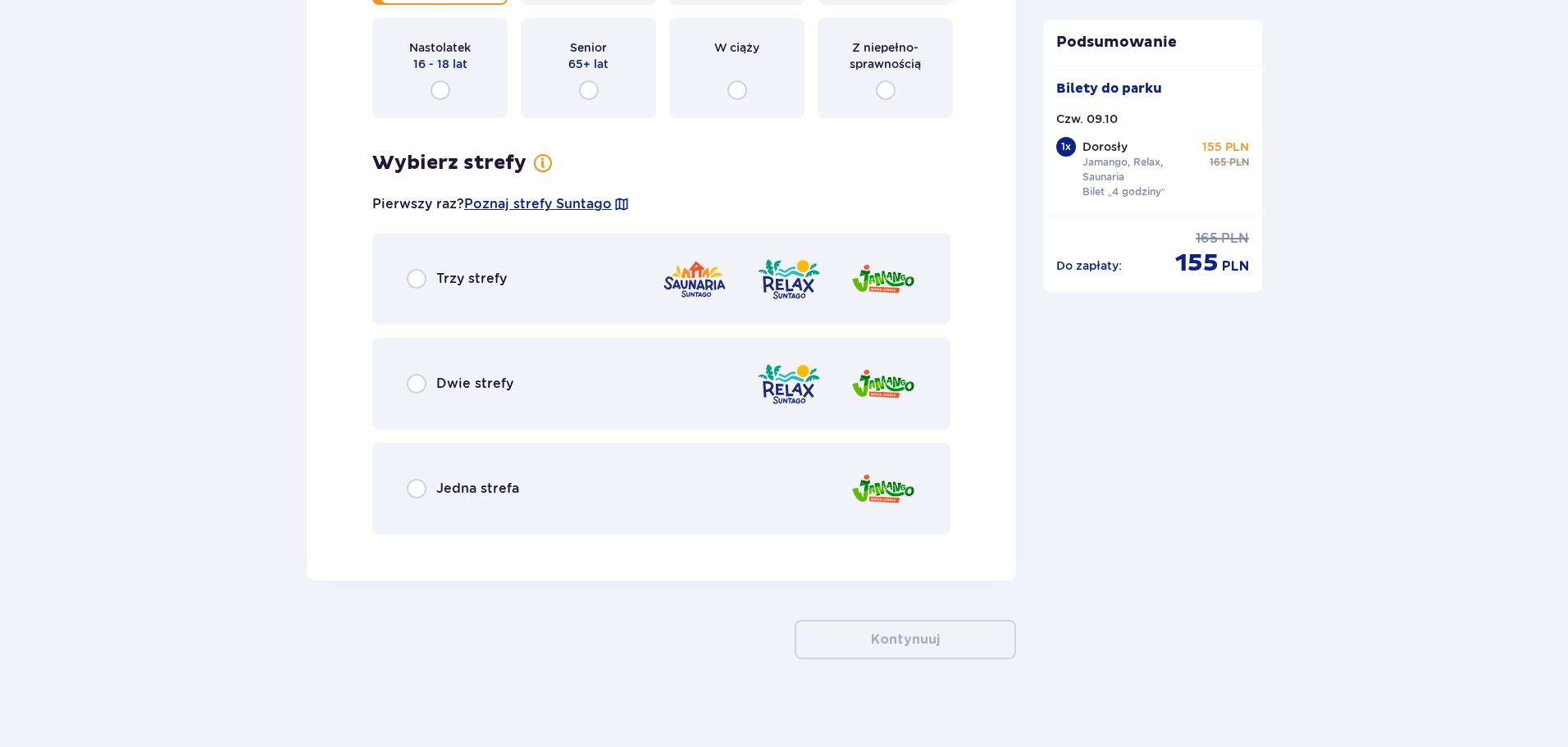
scroll to position [2148, 0]
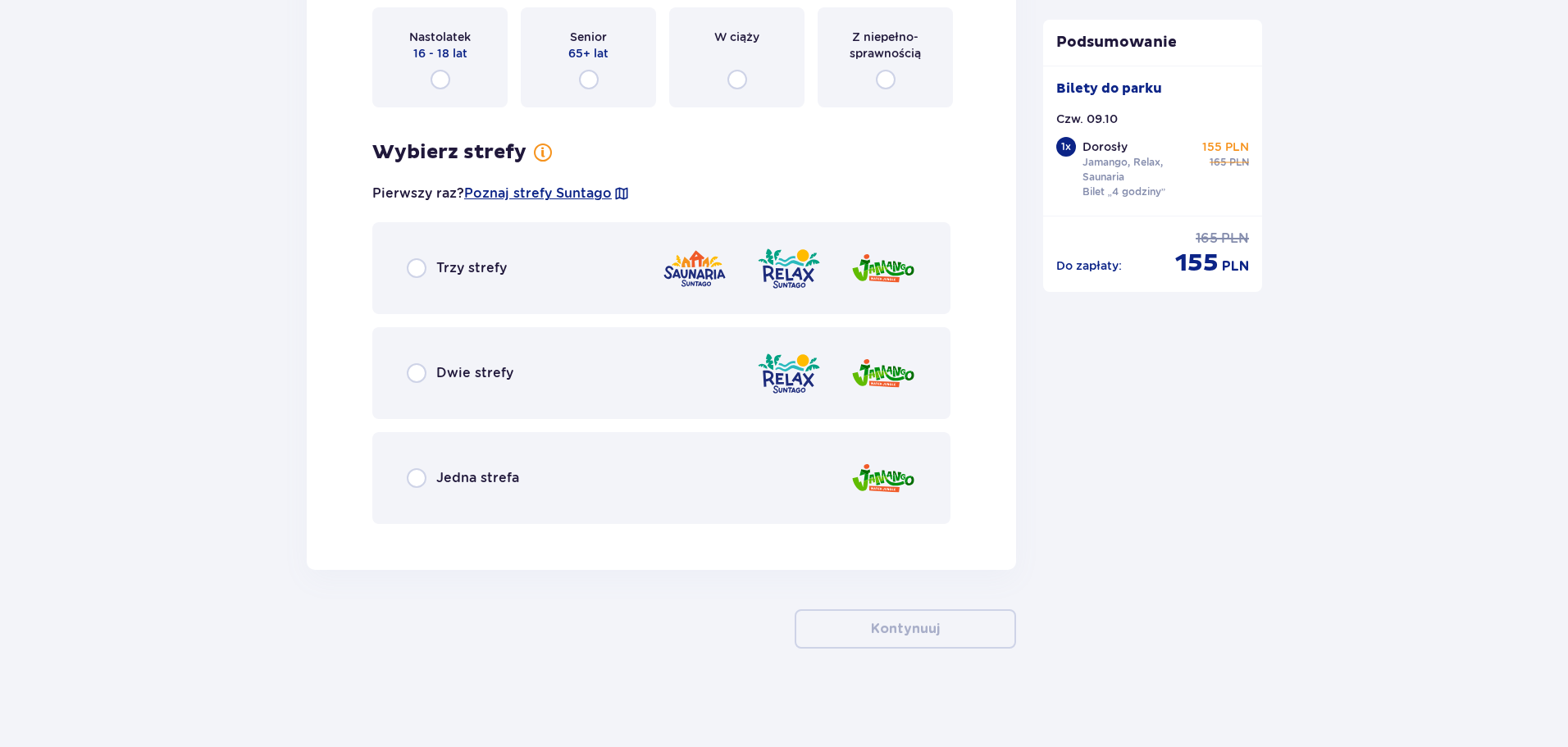
click at [416, 273] on input "radio" at bounding box center [417, 268] width 20 height 20
radio input "true"
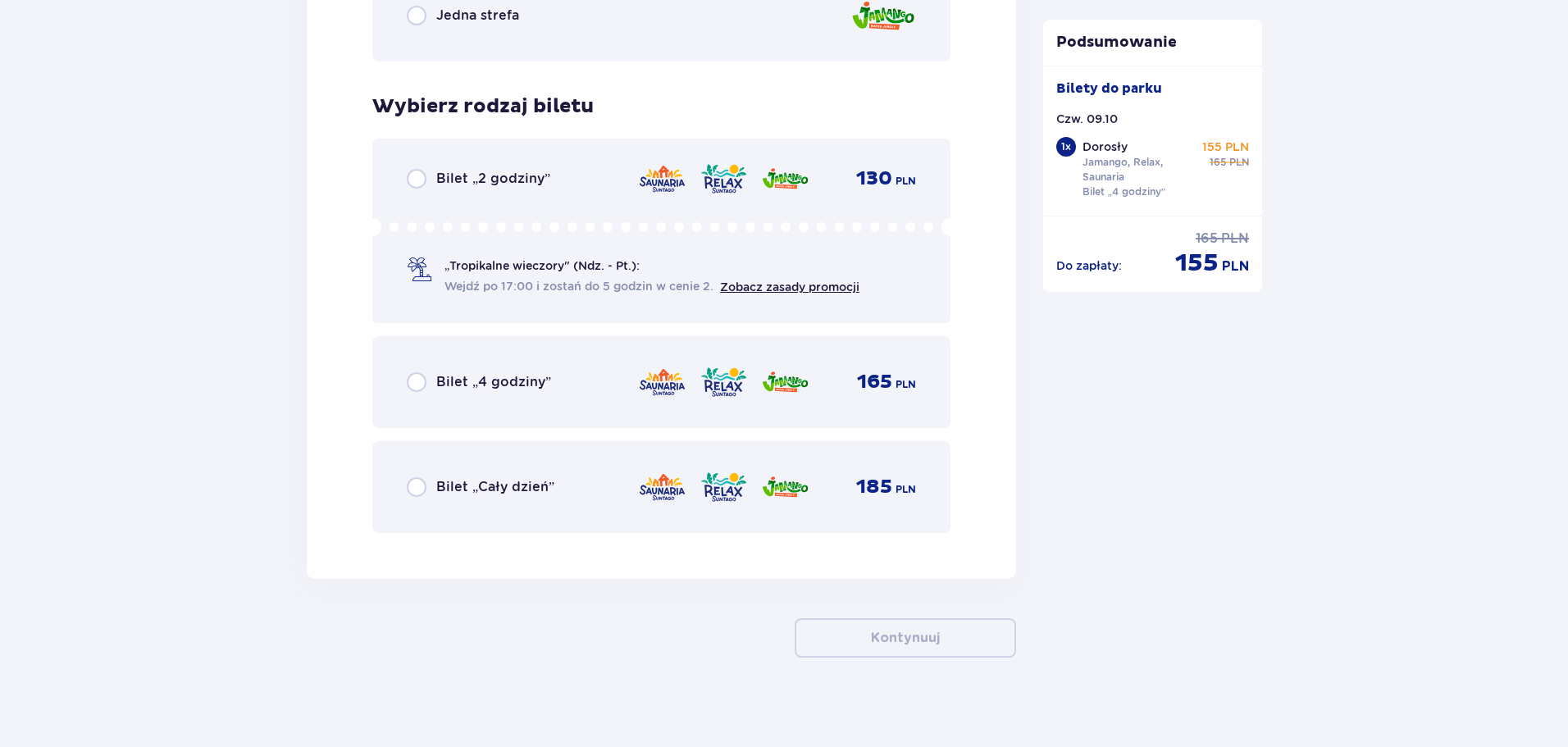
scroll to position [2619, 0]
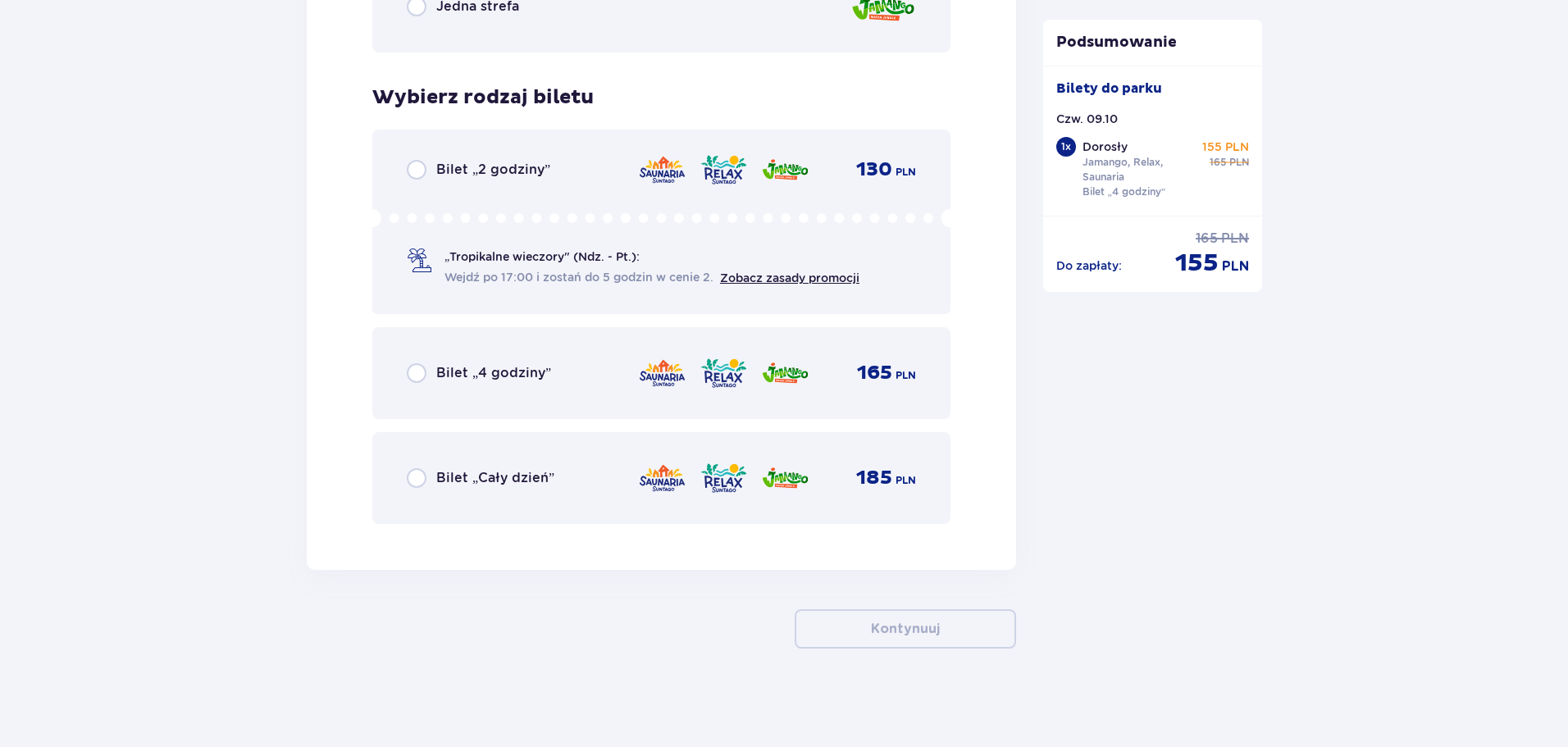
click at [415, 365] on input "radio" at bounding box center [417, 373] width 20 height 20
radio input "true"
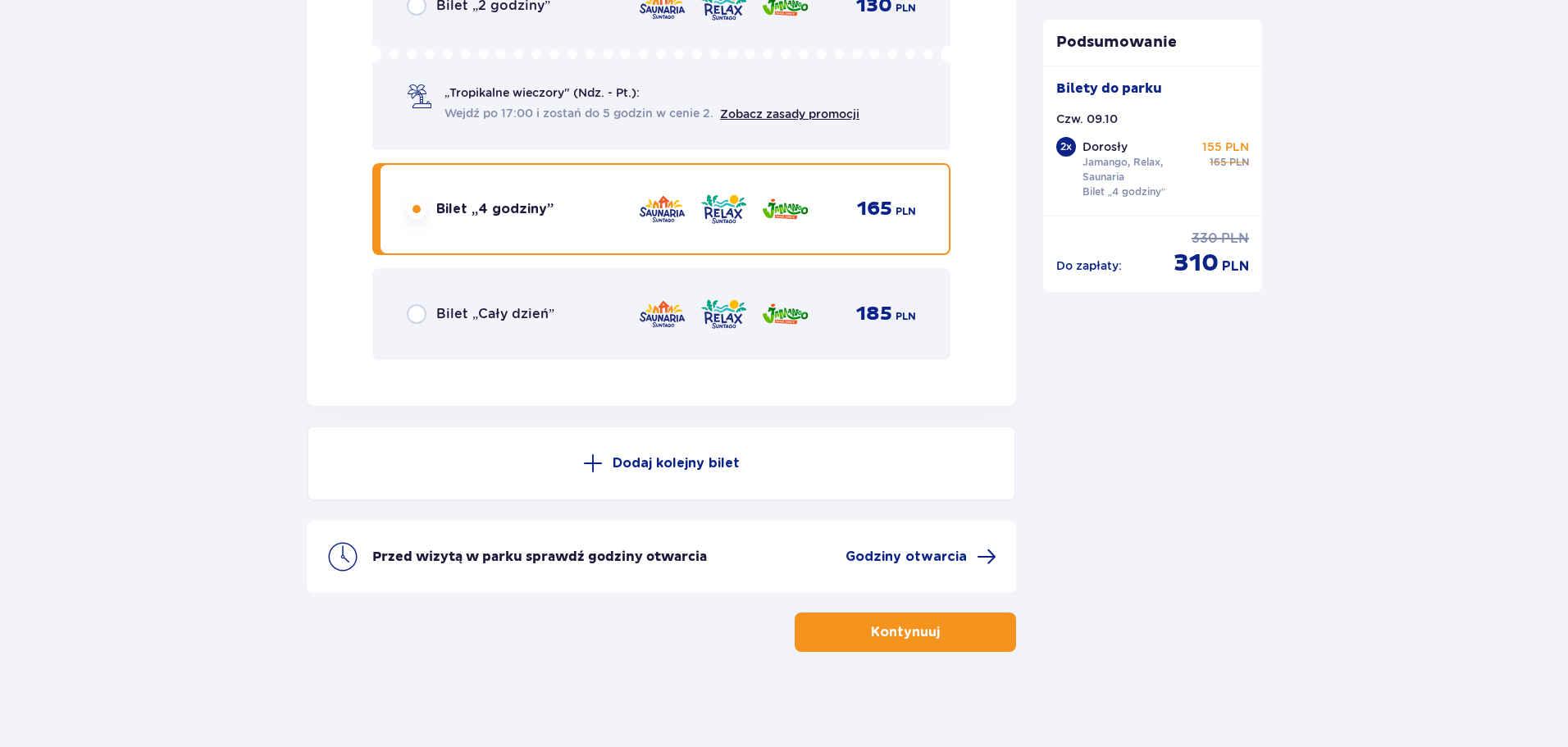
scroll to position [2786, 0]
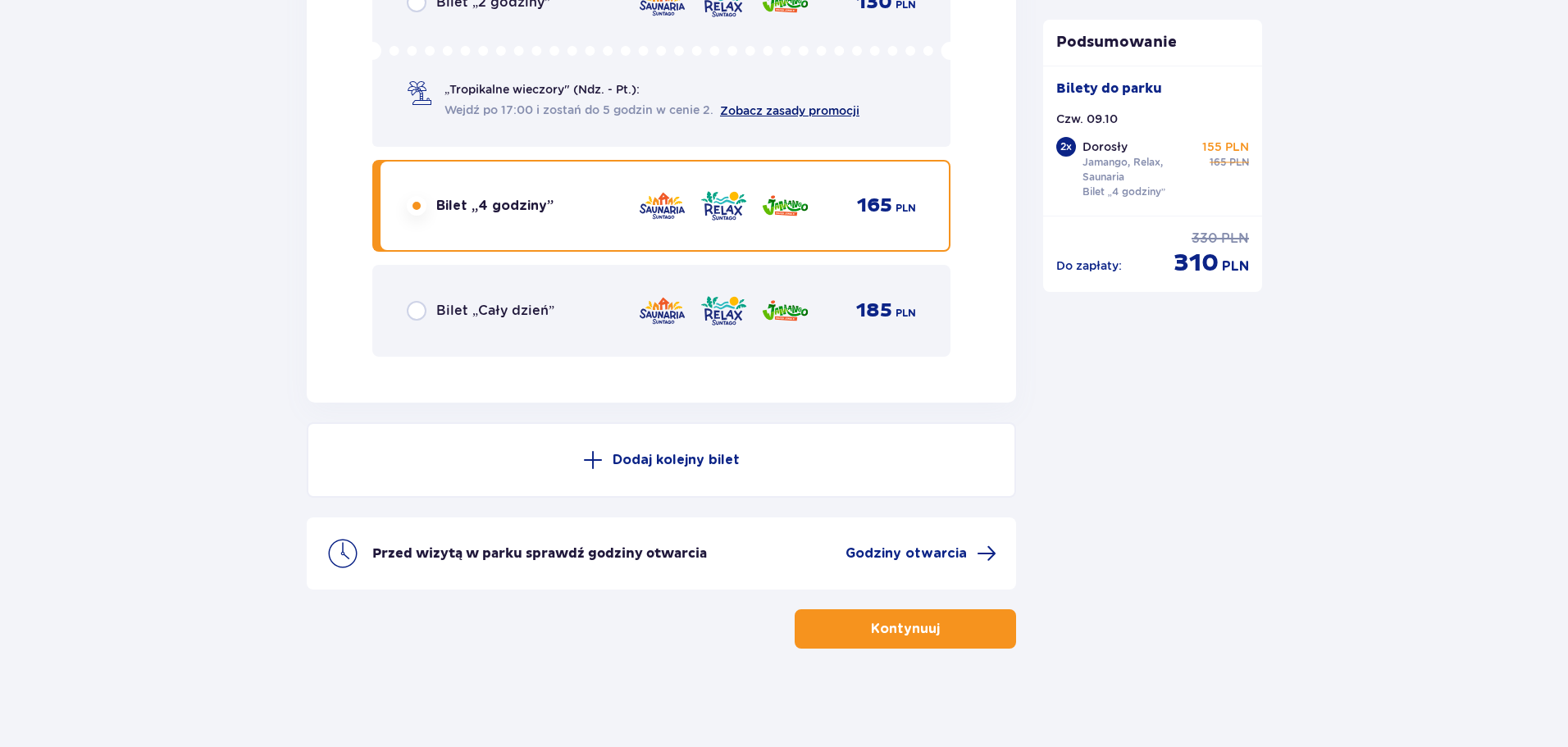
click at [797, 114] on link "Zobacz zasady promocji" at bounding box center [790, 111] width 139 height 13
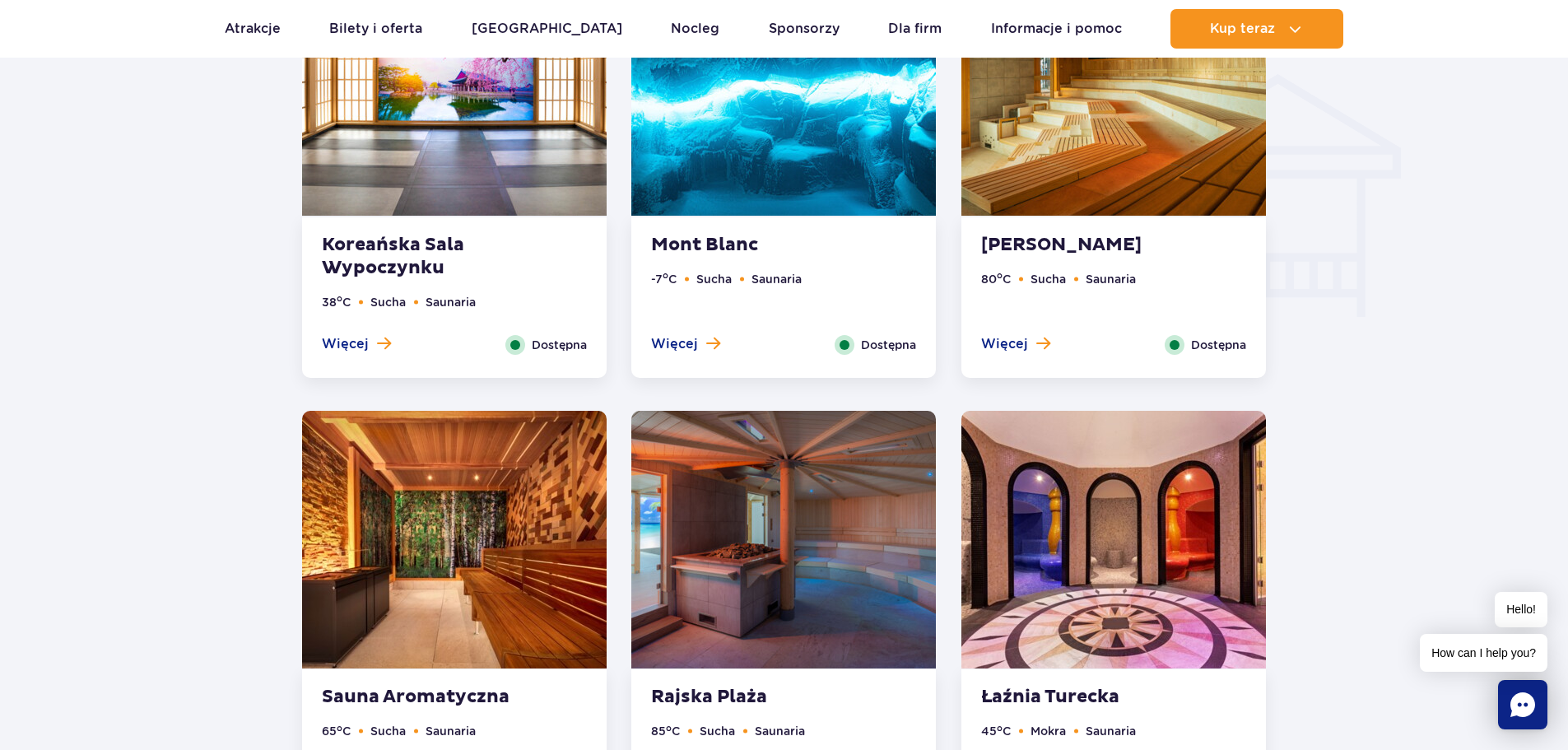
scroll to position [2284, 0]
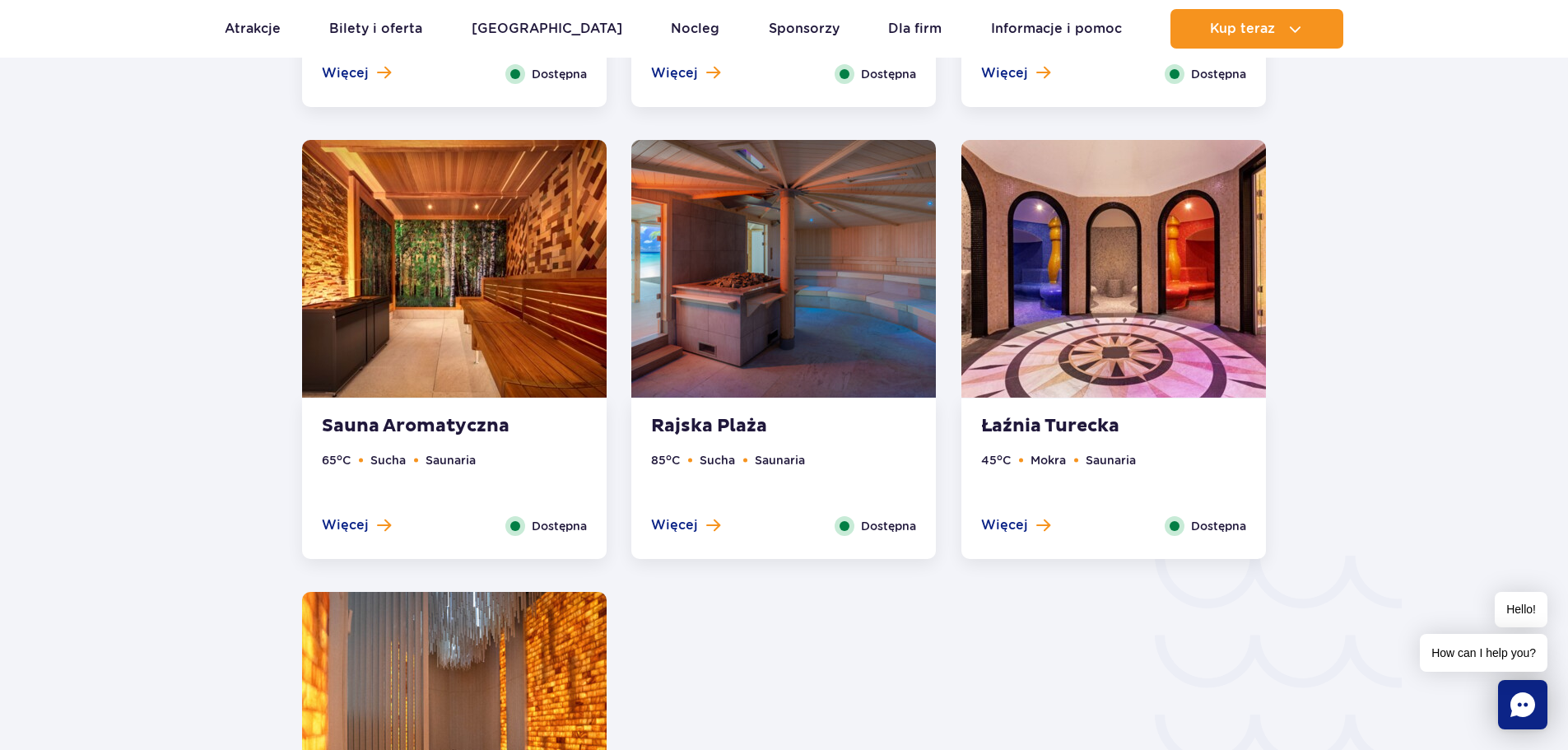
click at [1027, 420] on strong "Łaźnia Turecka" at bounding box center [1081, 426] width 199 height 23
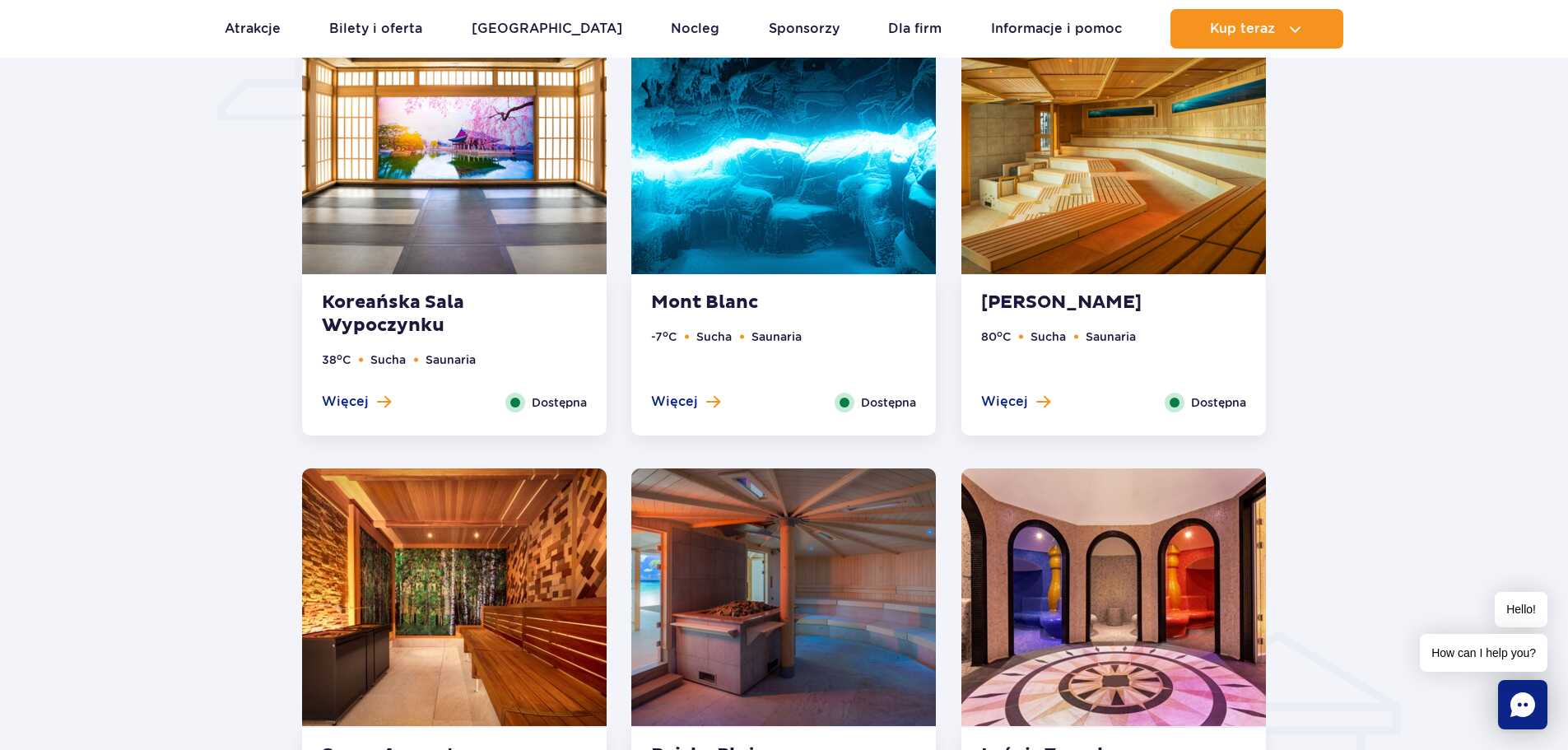
scroll to position [1213, 0]
